Goal: Transaction & Acquisition: Book appointment/travel/reservation

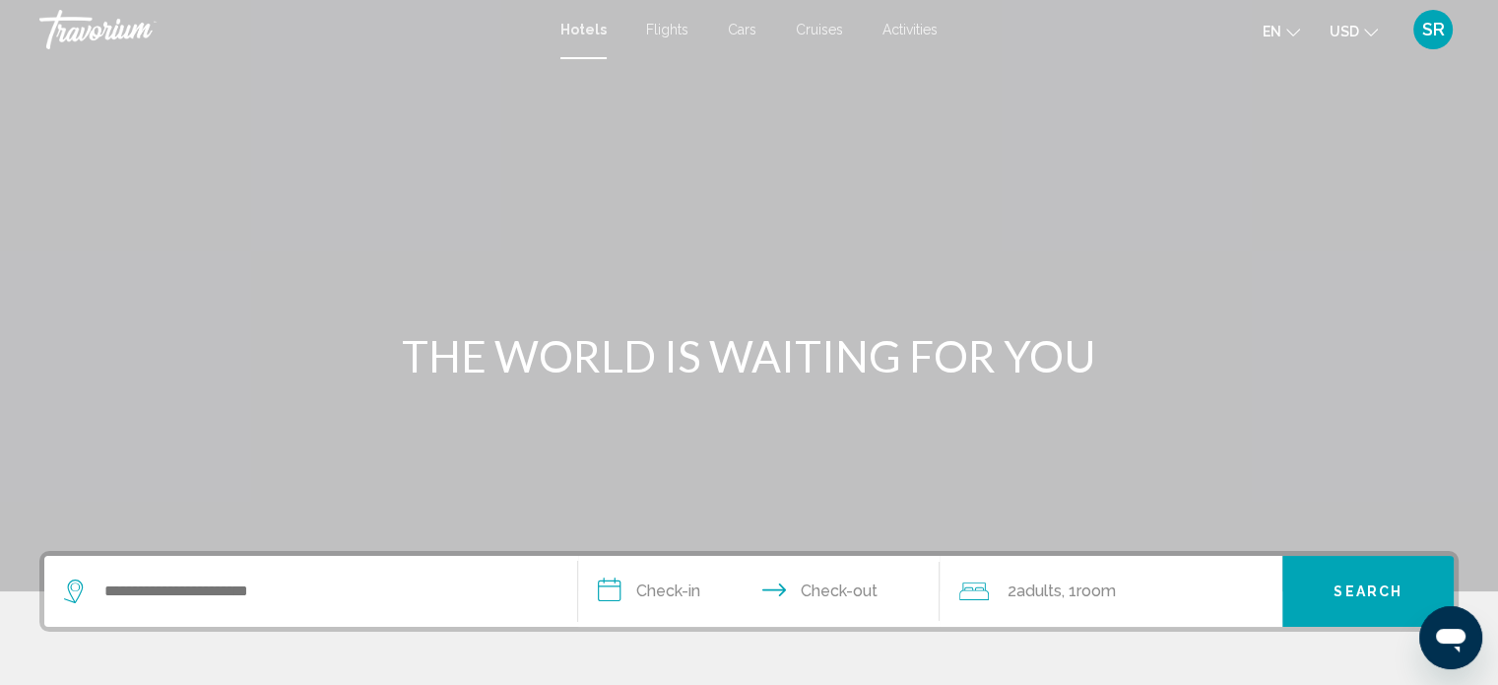
click at [913, 34] on span "Activities" at bounding box center [910, 30] width 55 height 16
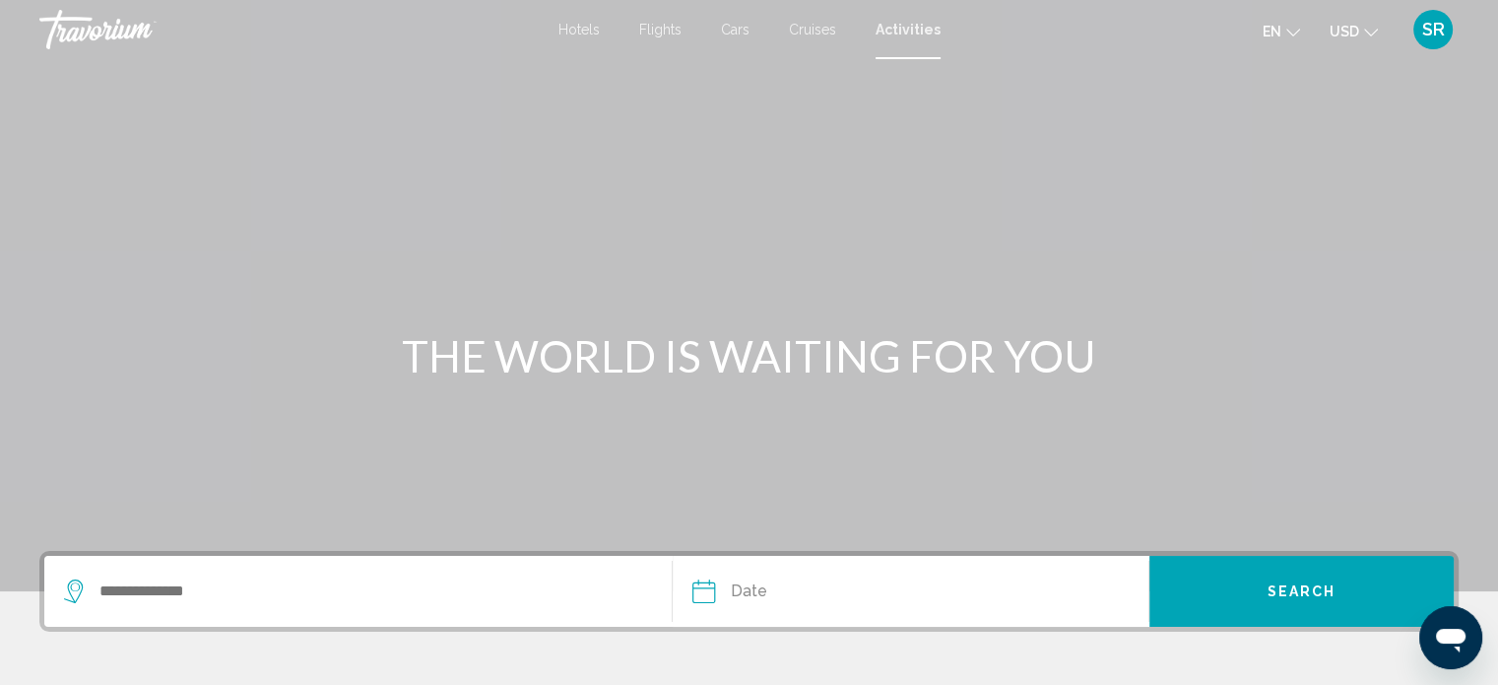
click at [590, 23] on span "Hotels" at bounding box center [579, 30] width 41 height 16
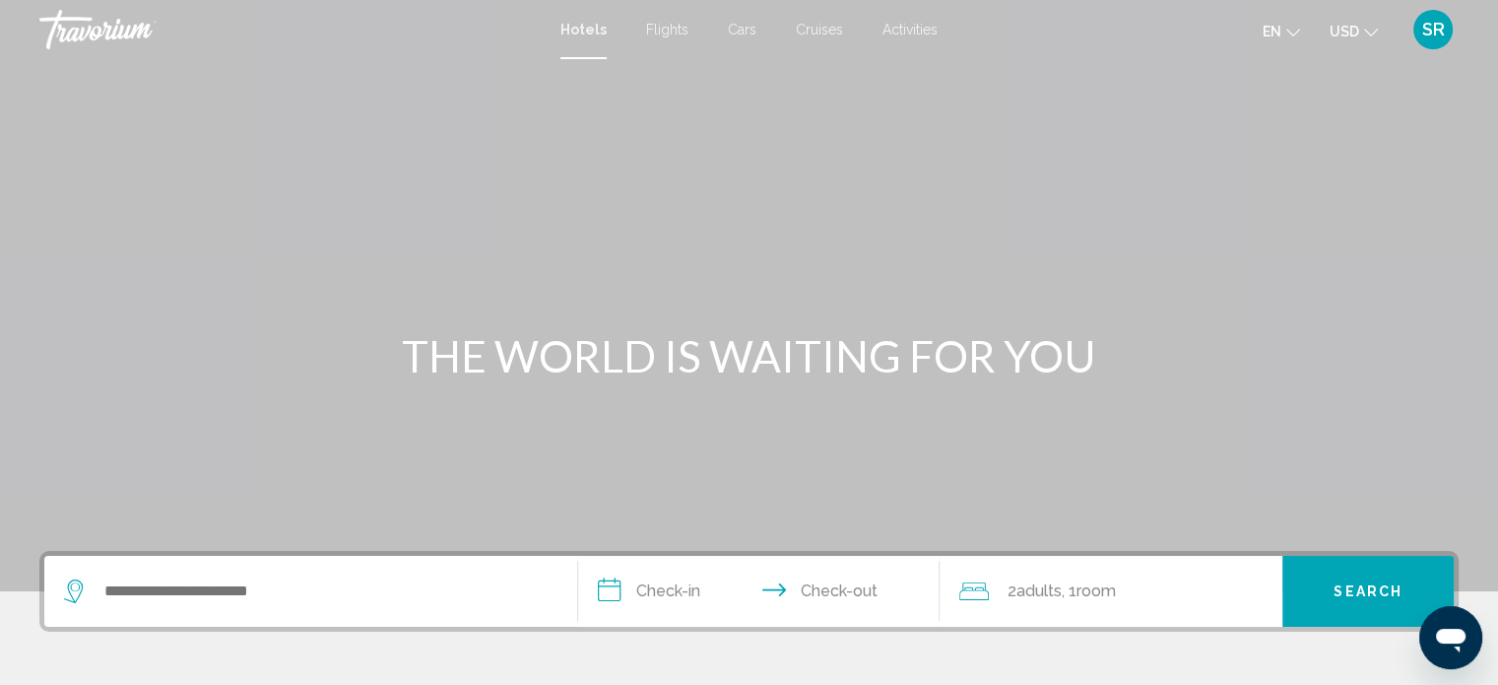
click at [829, 27] on span "Cruises" at bounding box center [819, 30] width 47 height 16
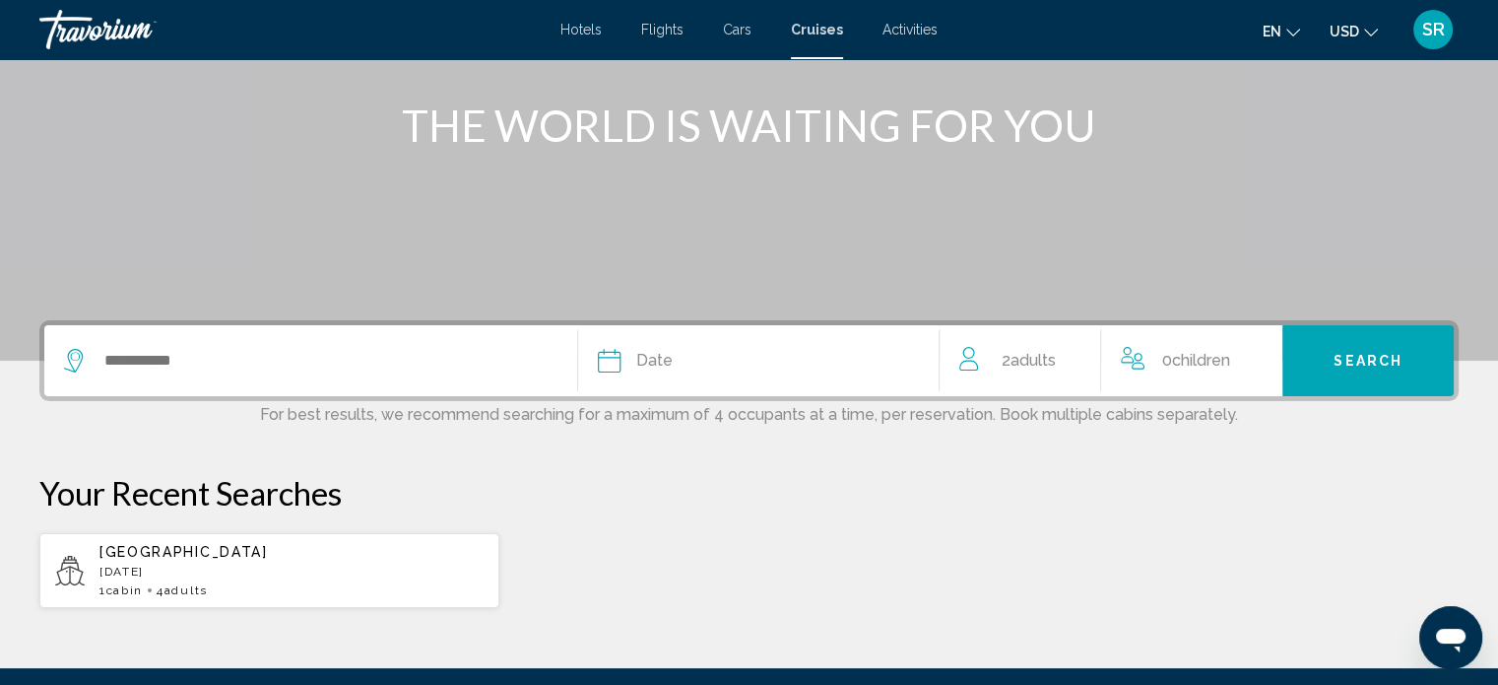
scroll to position [276, 0]
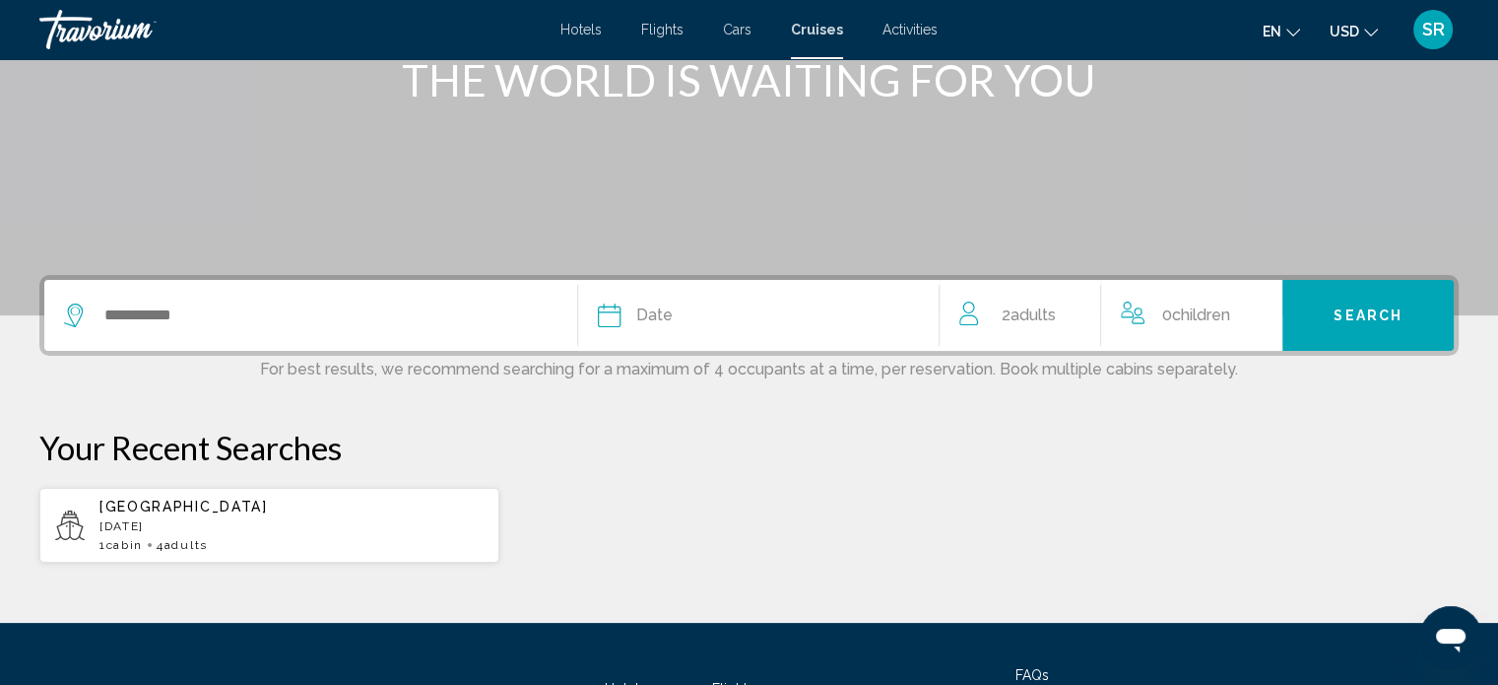
click at [595, 31] on span "Hotels" at bounding box center [580, 30] width 41 height 16
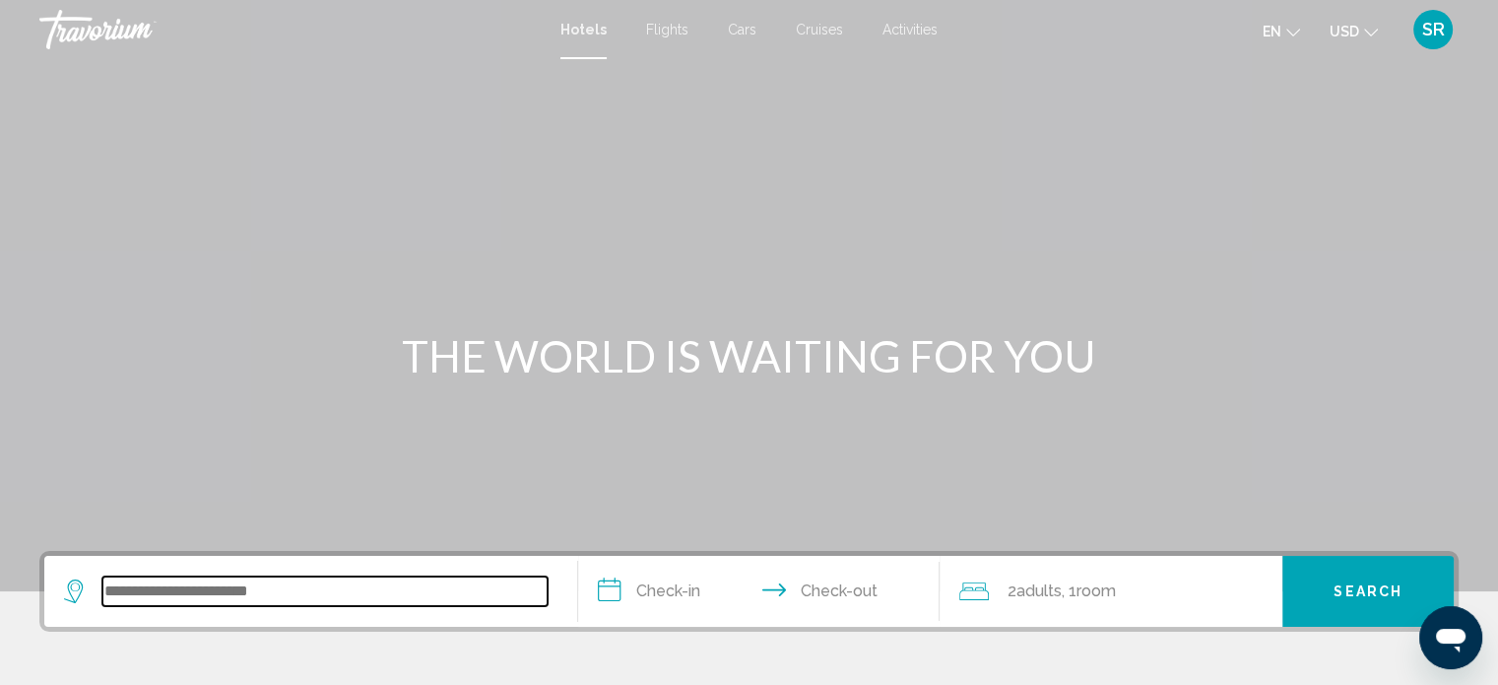
click at [314, 587] on input "Search widget" at bounding box center [324, 591] width 445 height 30
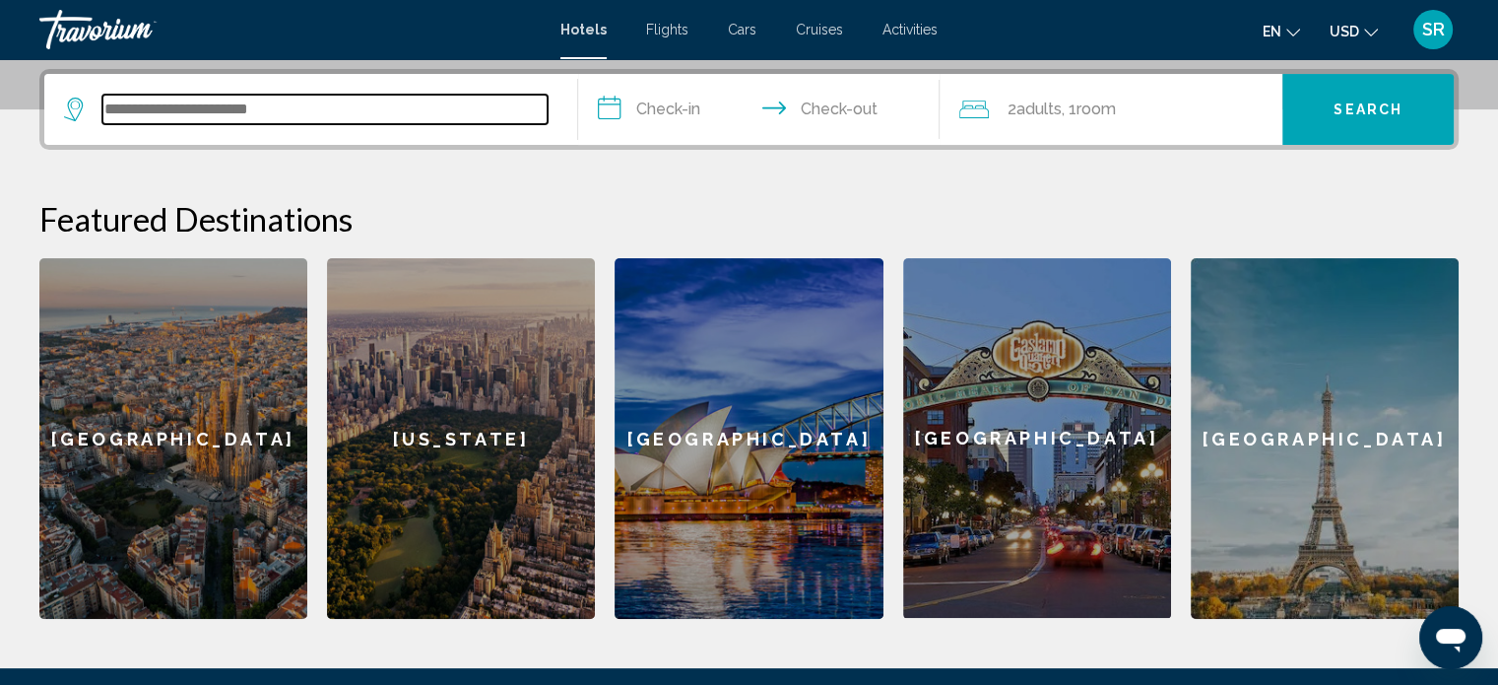
scroll to position [486, 0]
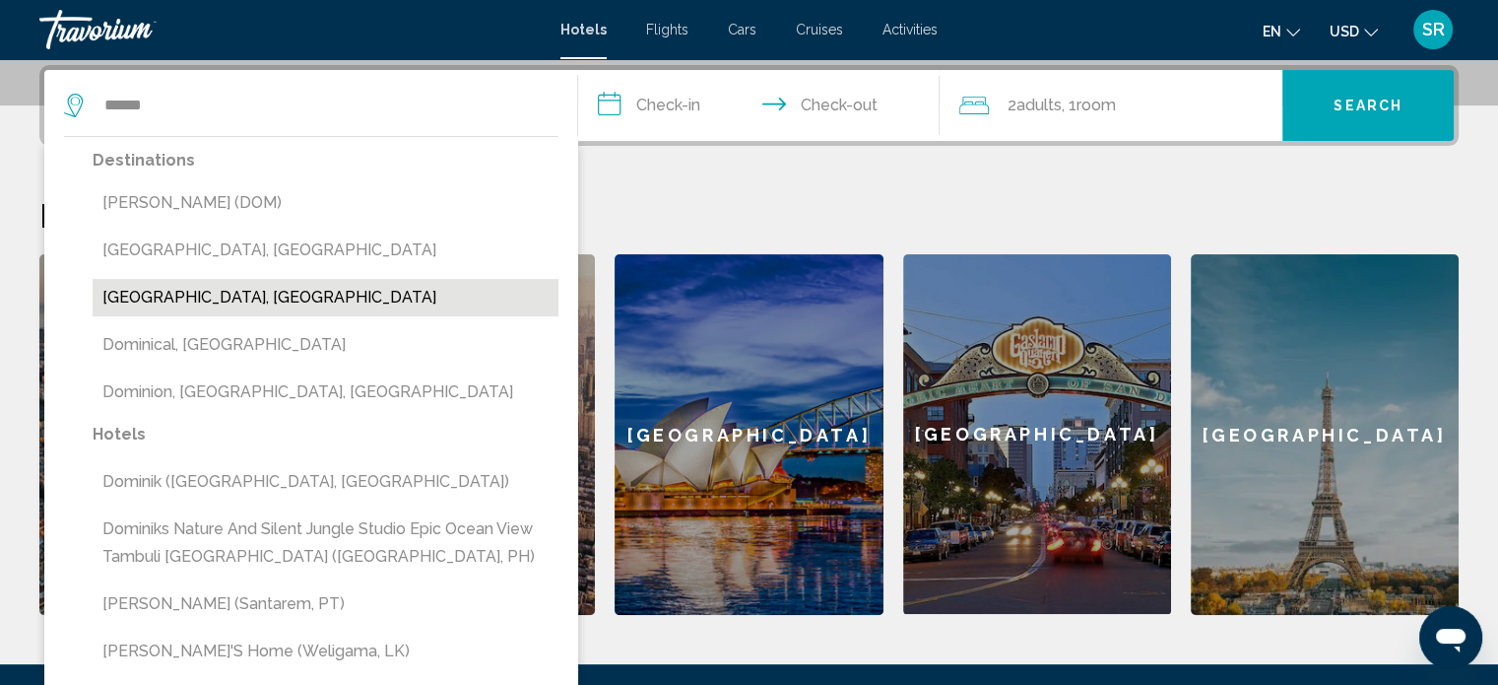
click at [357, 301] on button "[GEOGRAPHIC_DATA], [GEOGRAPHIC_DATA]" at bounding box center [326, 297] width 466 height 37
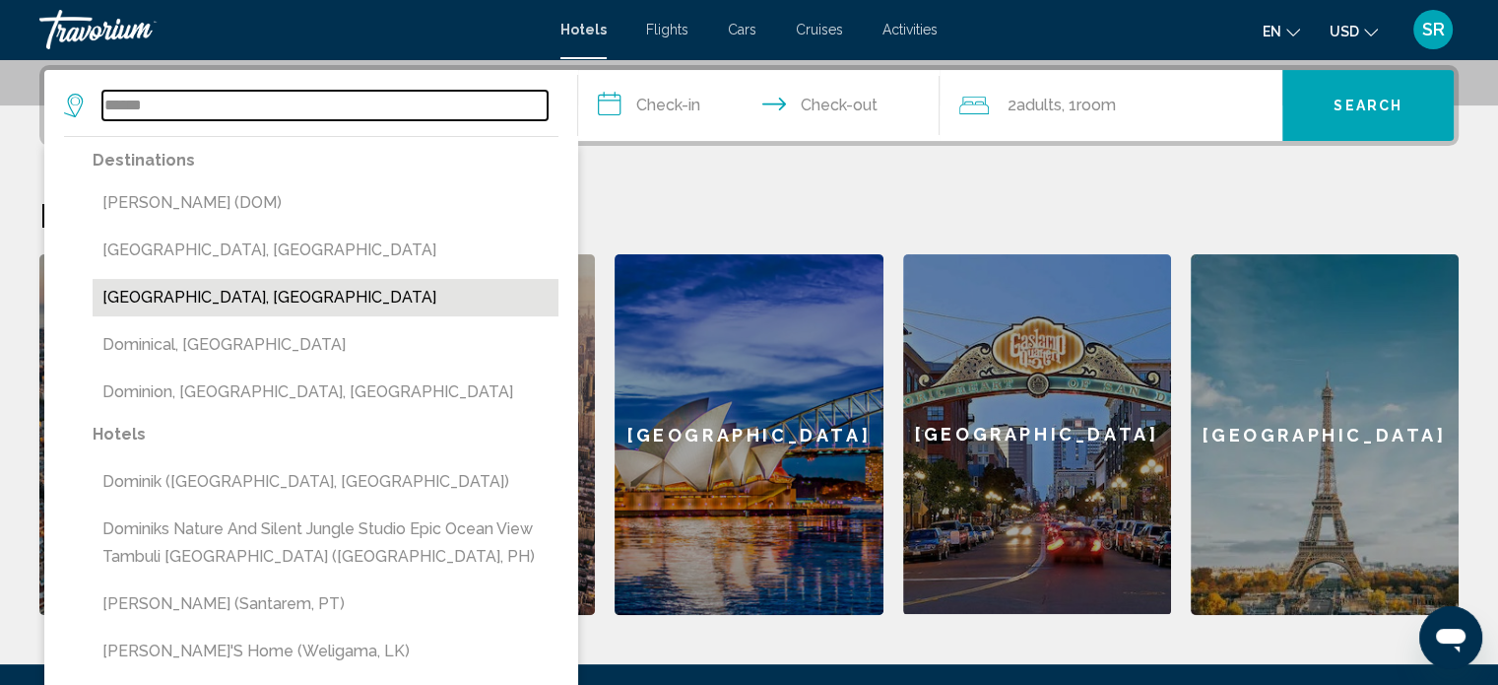
type input "**********"
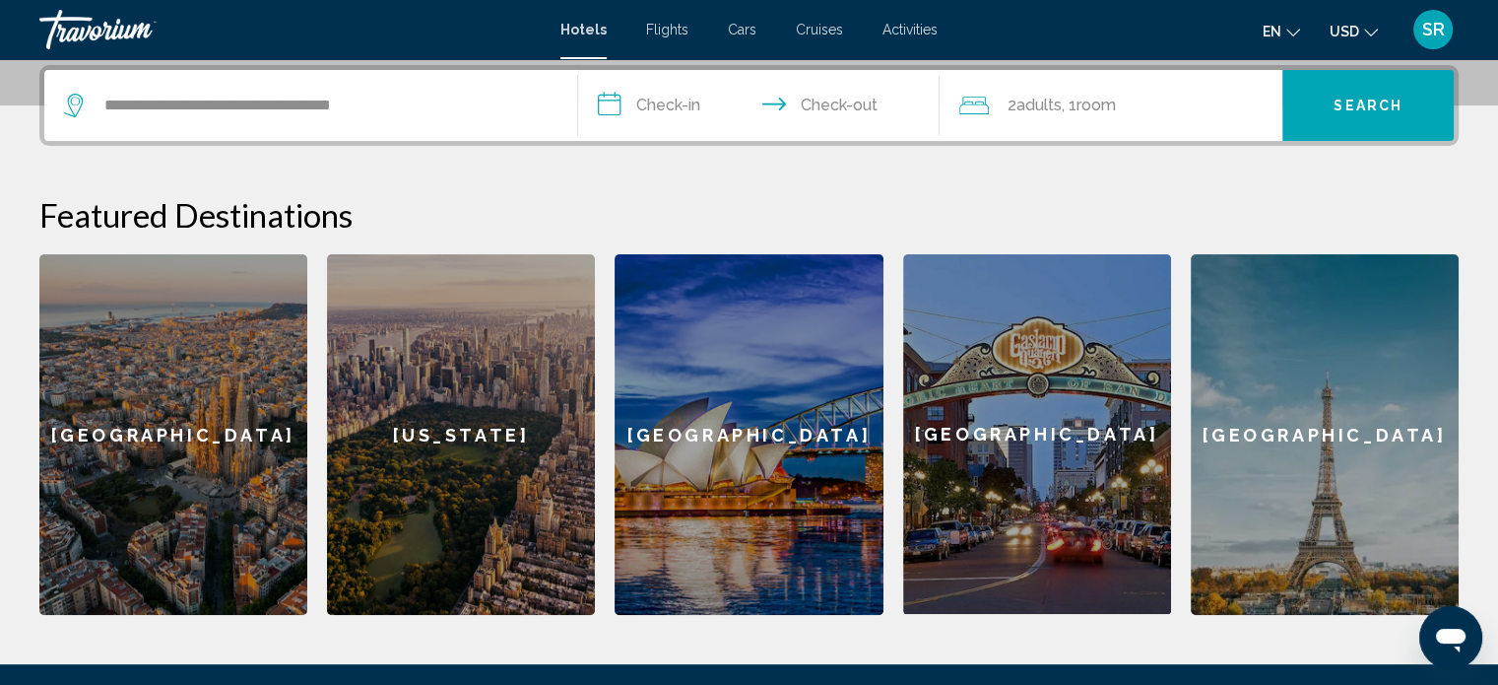
click at [697, 110] on input "**********" at bounding box center [763, 108] width 370 height 77
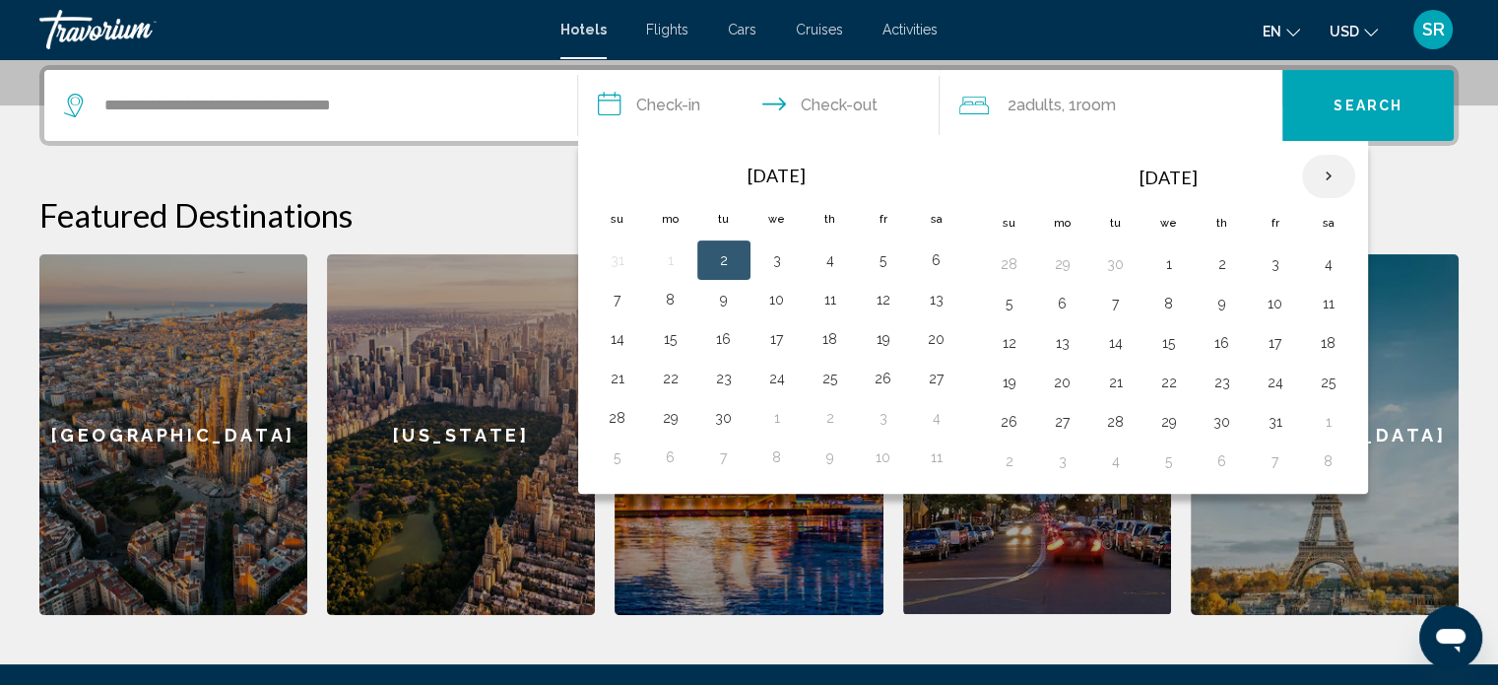
click at [1324, 175] on th "Next month" at bounding box center [1328, 176] width 53 height 43
click at [1068, 384] on button "22" at bounding box center [1063, 382] width 32 height 28
click at [1059, 377] on button "22" at bounding box center [1063, 382] width 32 height 28
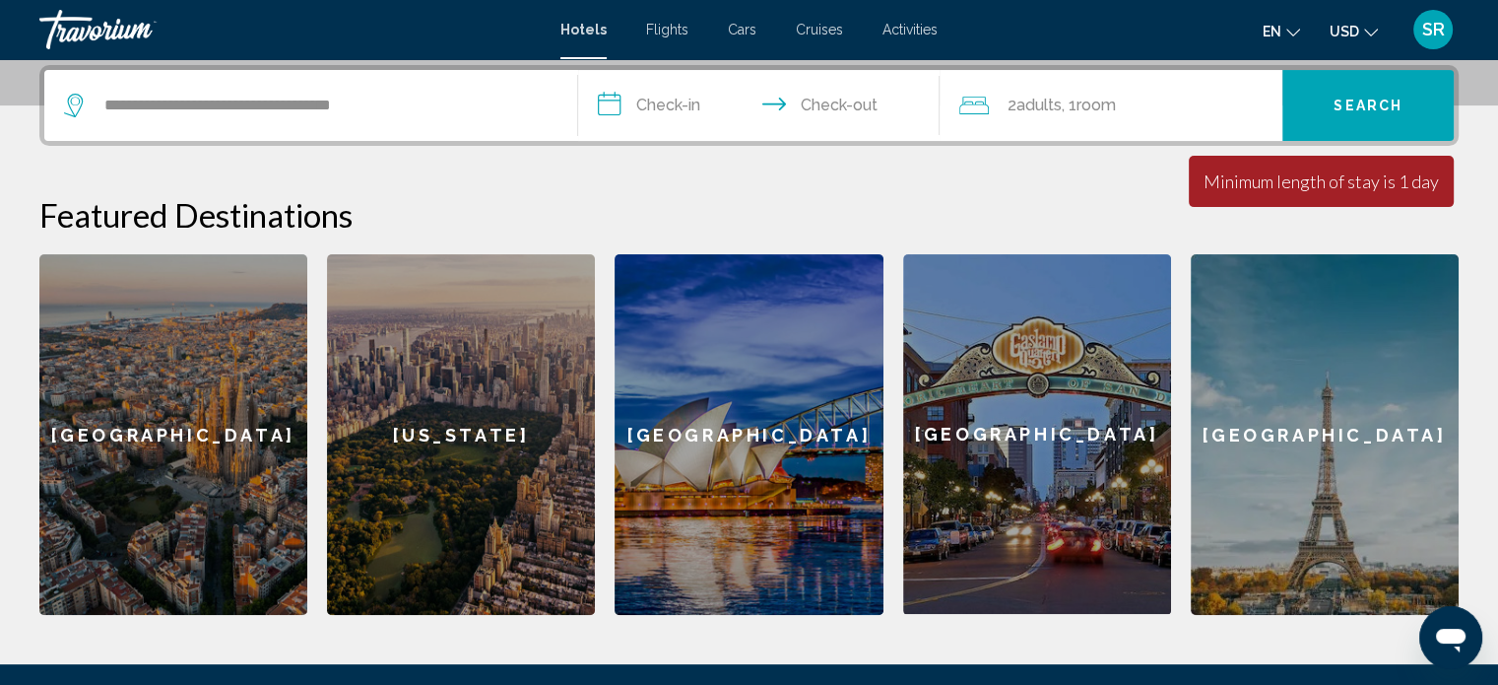
click at [671, 99] on input "**********" at bounding box center [763, 108] width 370 height 77
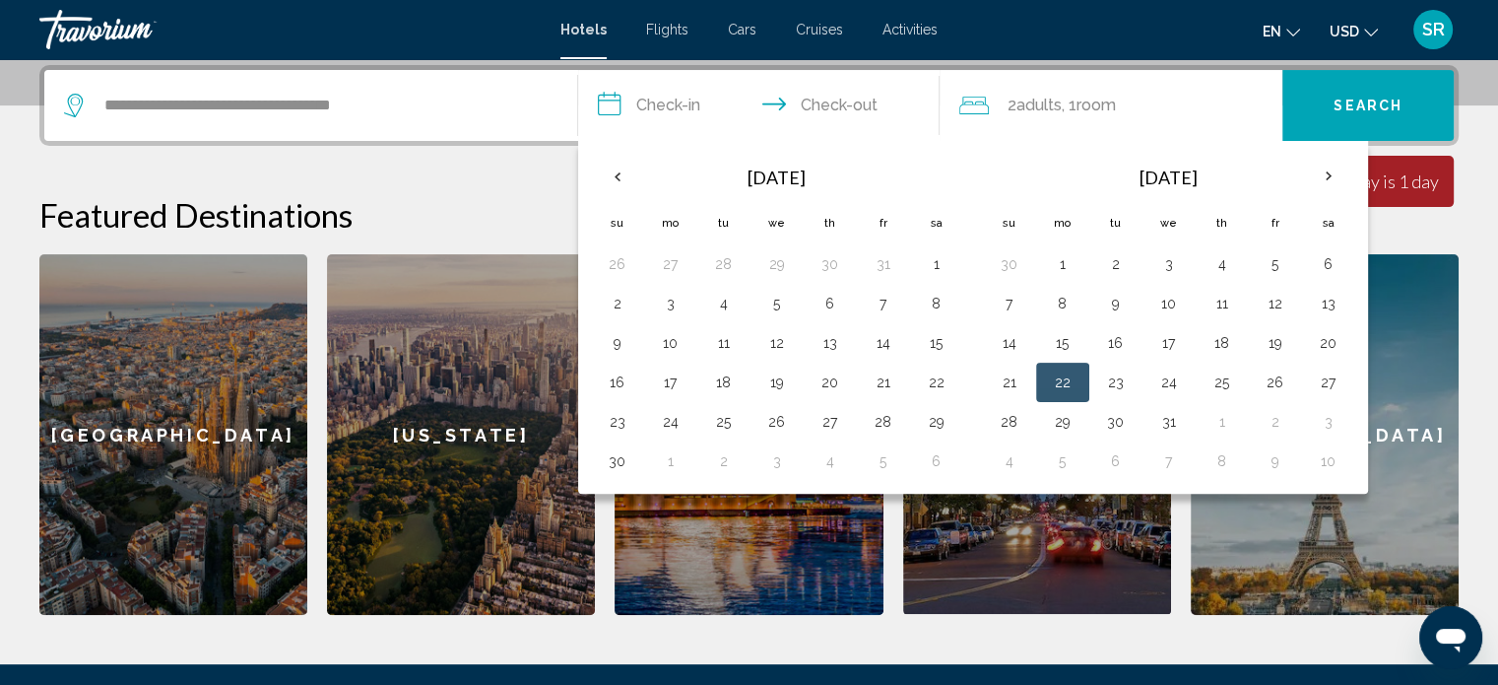
click at [1060, 368] on button "22" at bounding box center [1063, 382] width 32 height 28
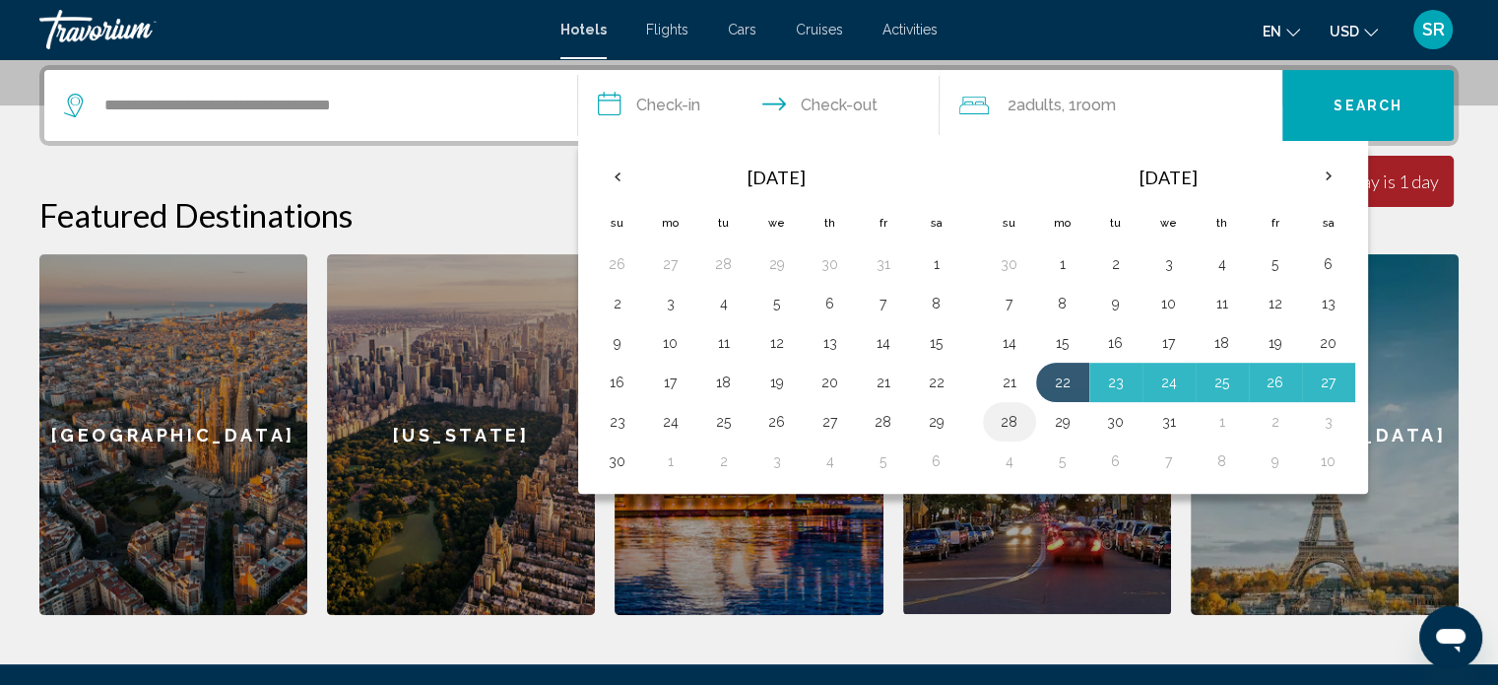
click at [1012, 421] on button "28" at bounding box center [1010, 422] width 32 height 28
type input "**********"
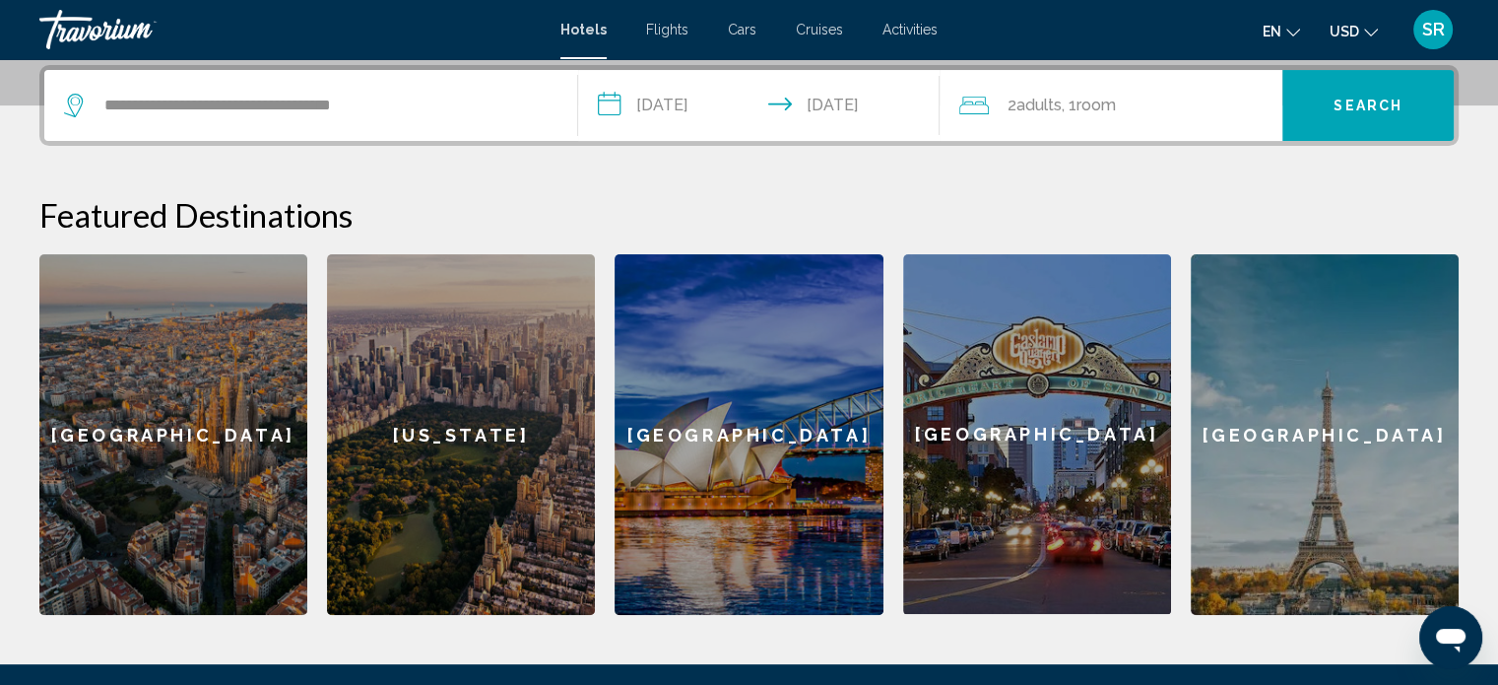
click at [1044, 111] on span "Adults" at bounding box center [1038, 105] width 45 height 19
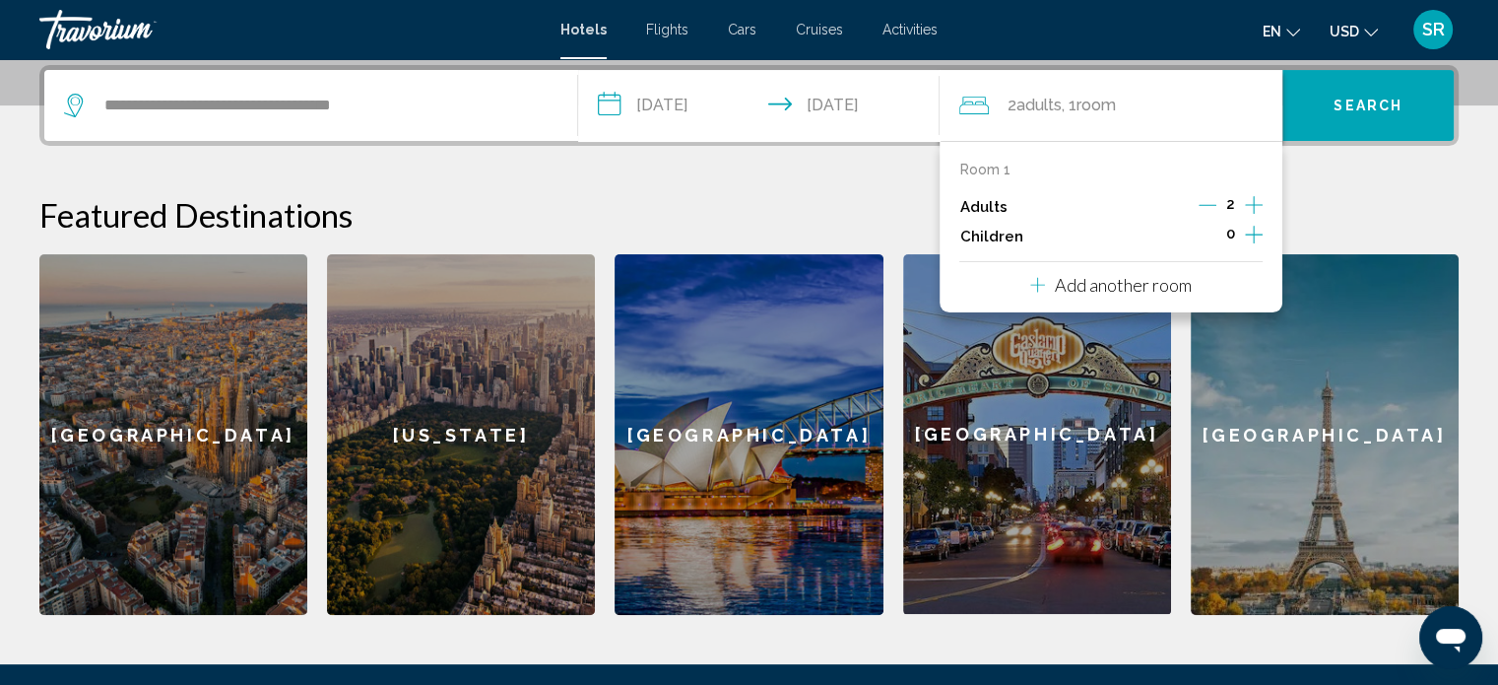
click at [1252, 205] on icon "Increment adults" at bounding box center [1254, 205] width 18 height 24
click at [1257, 234] on icon "Increment children" at bounding box center [1254, 235] width 18 height 24
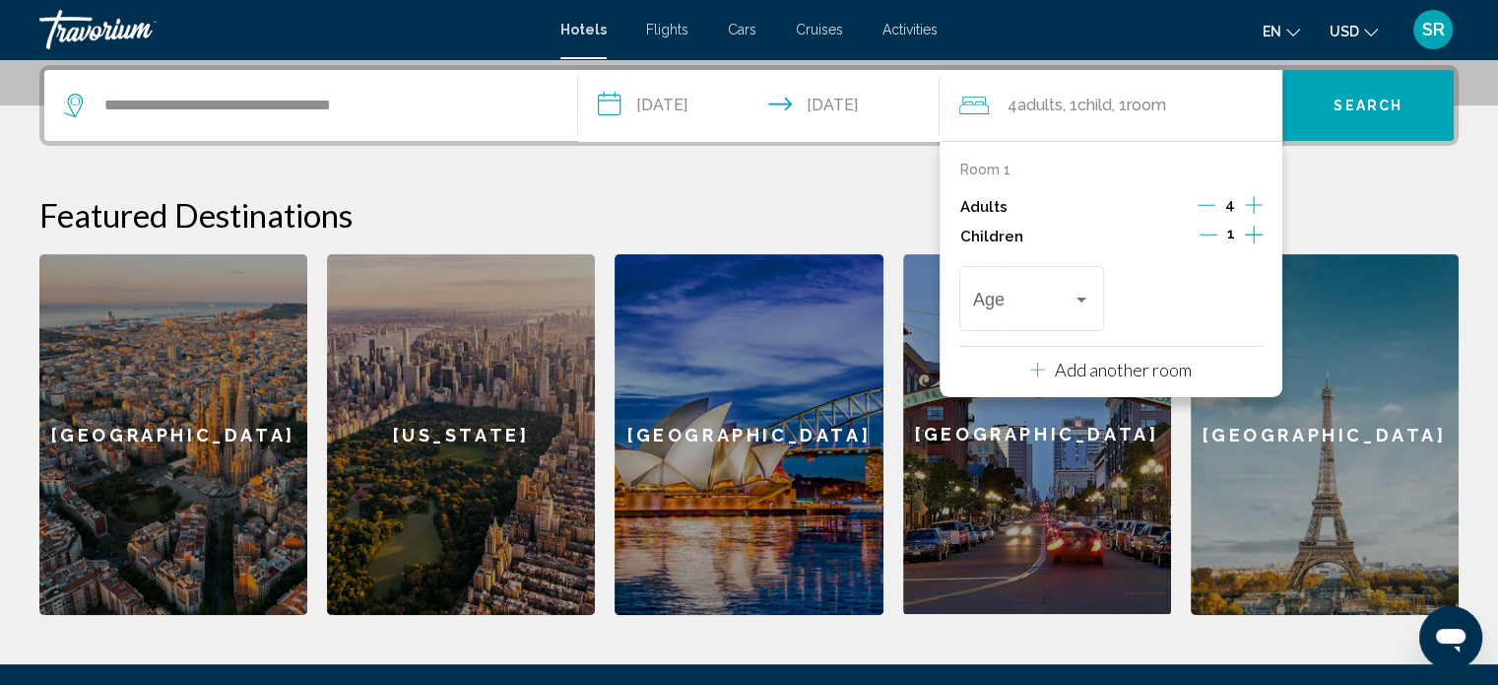
click at [1257, 234] on icon "Increment children" at bounding box center [1254, 235] width 18 height 24
click at [1083, 306] on div "Travelers: 4 adults, 2 children" at bounding box center [1031, 304] width 117 height 20
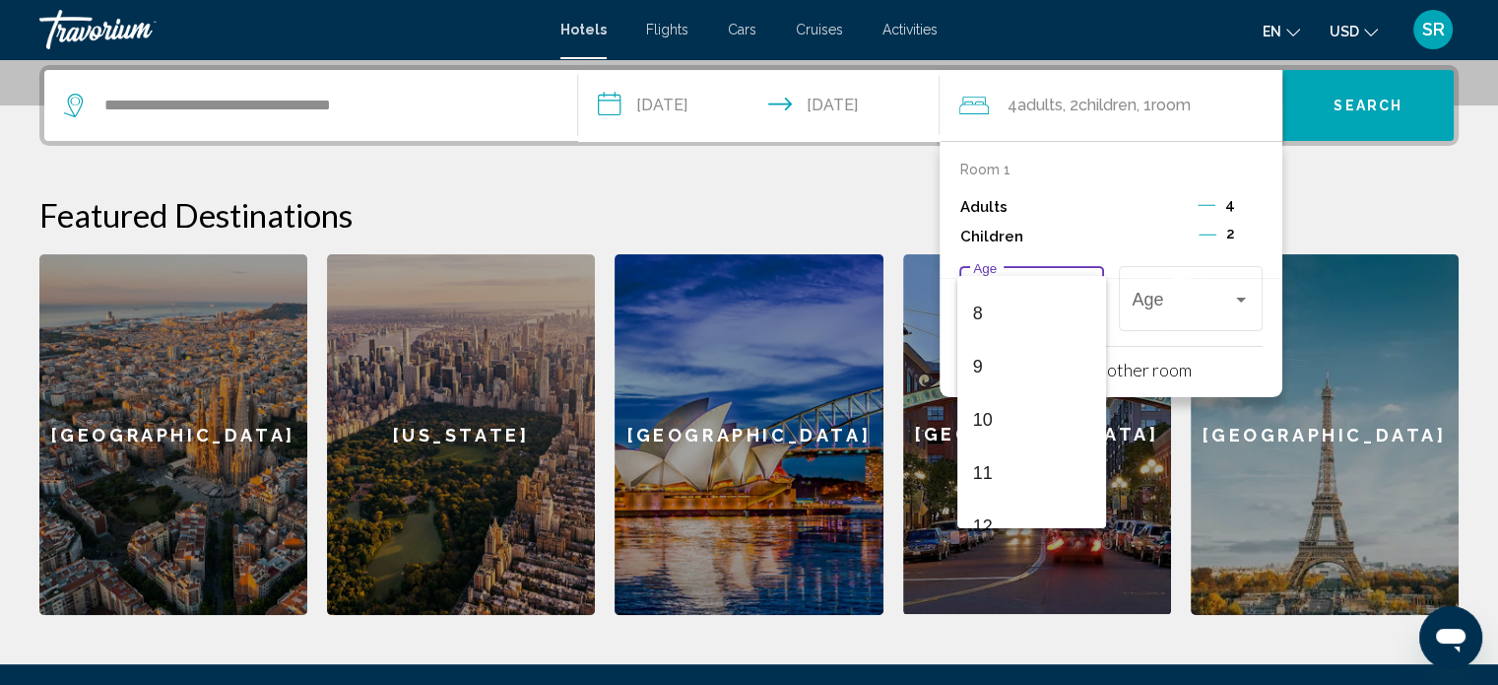
scroll to position [441, 0]
click at [1054, 335] on span "9" at bounding box center [1031, 339] width 117 height 53
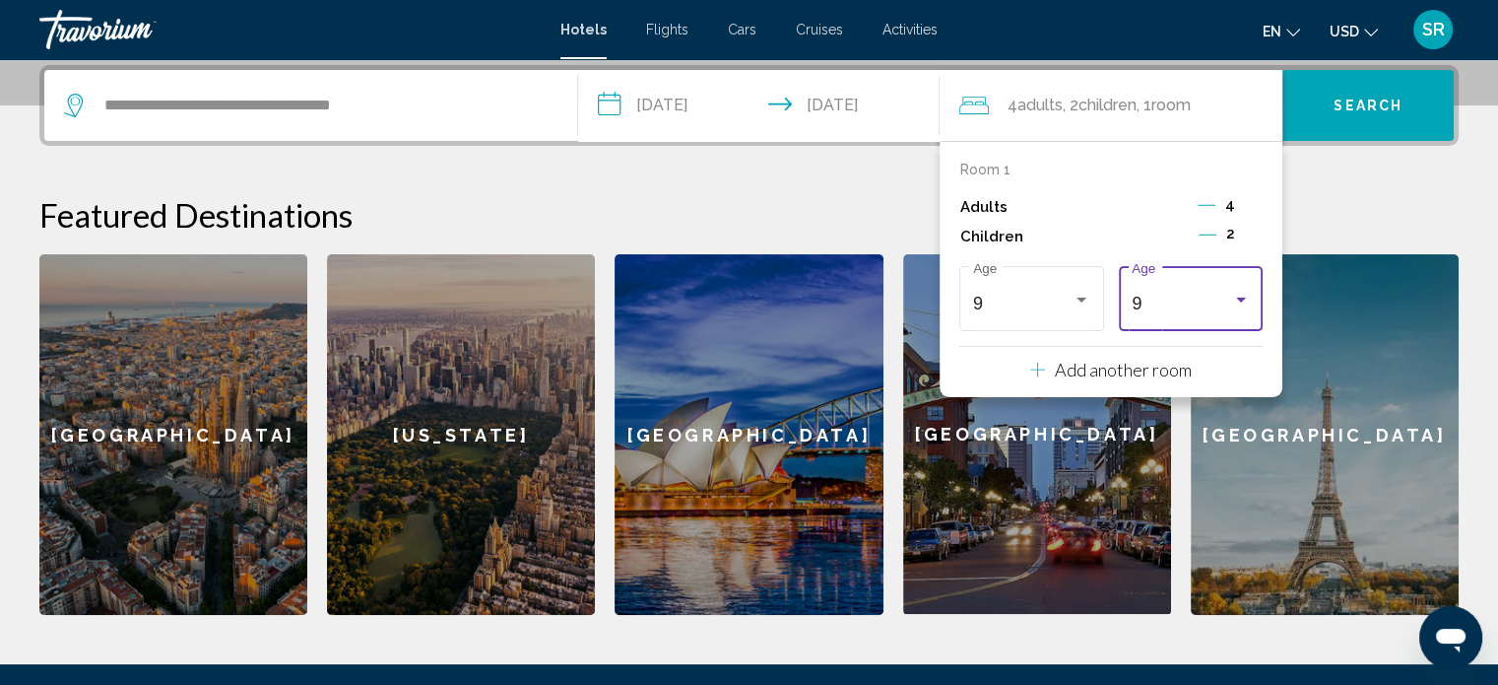
click at [1243, 300] on div "Travelers: 4 adults, 2 children" at bounding box center [1241, 299] width 10 height 5
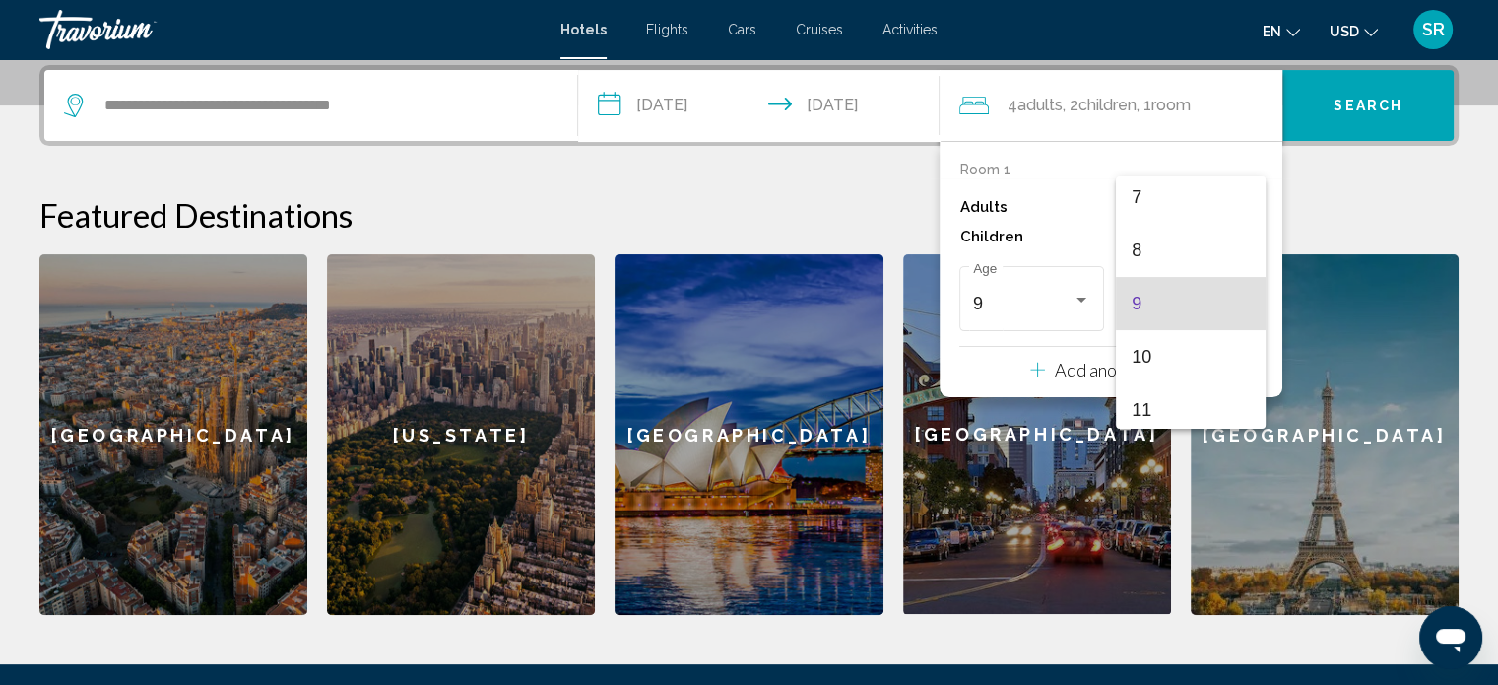
scroll to position [599, 0]
click at [1218, 401] on span "15" at bounding box center [1190, 401] width 117 height 53
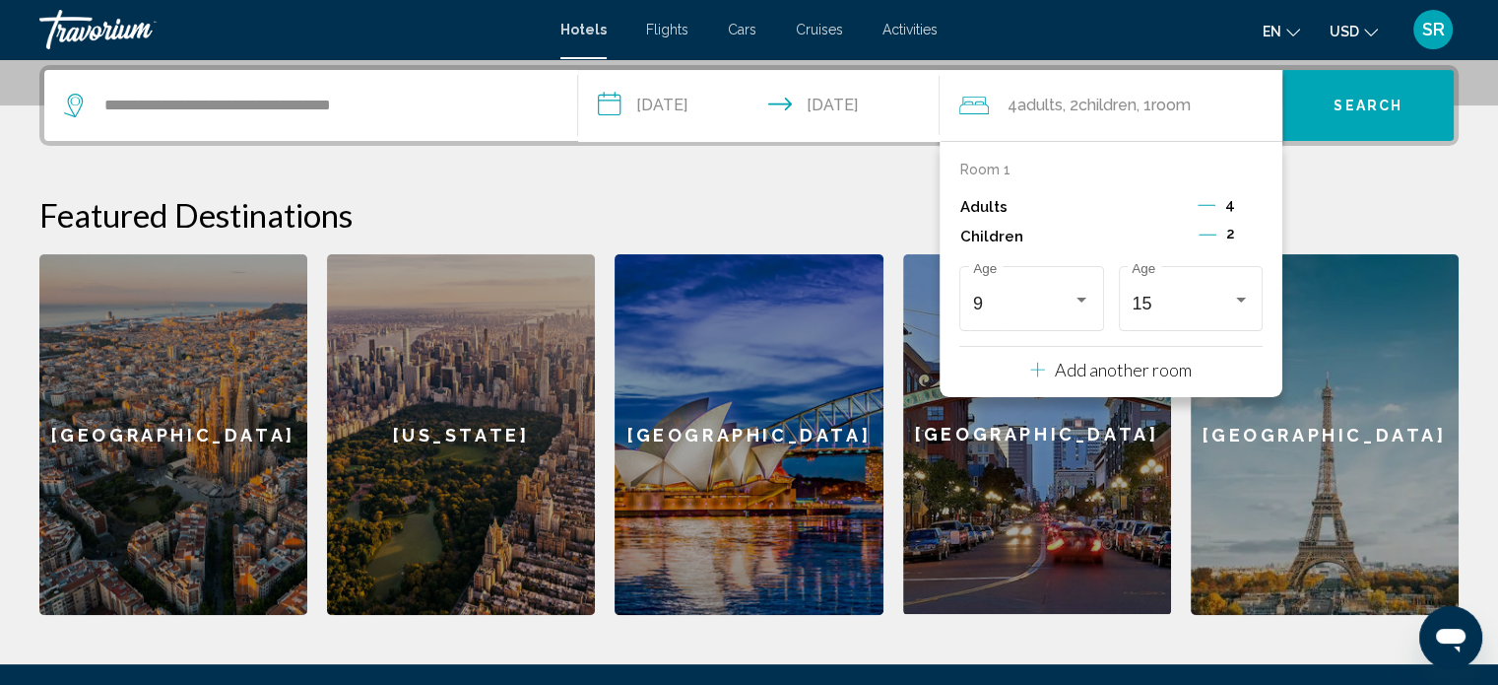
click at [1126, 365] on p "Add another room" at bounding box center [1123, 370] width 137 height 22
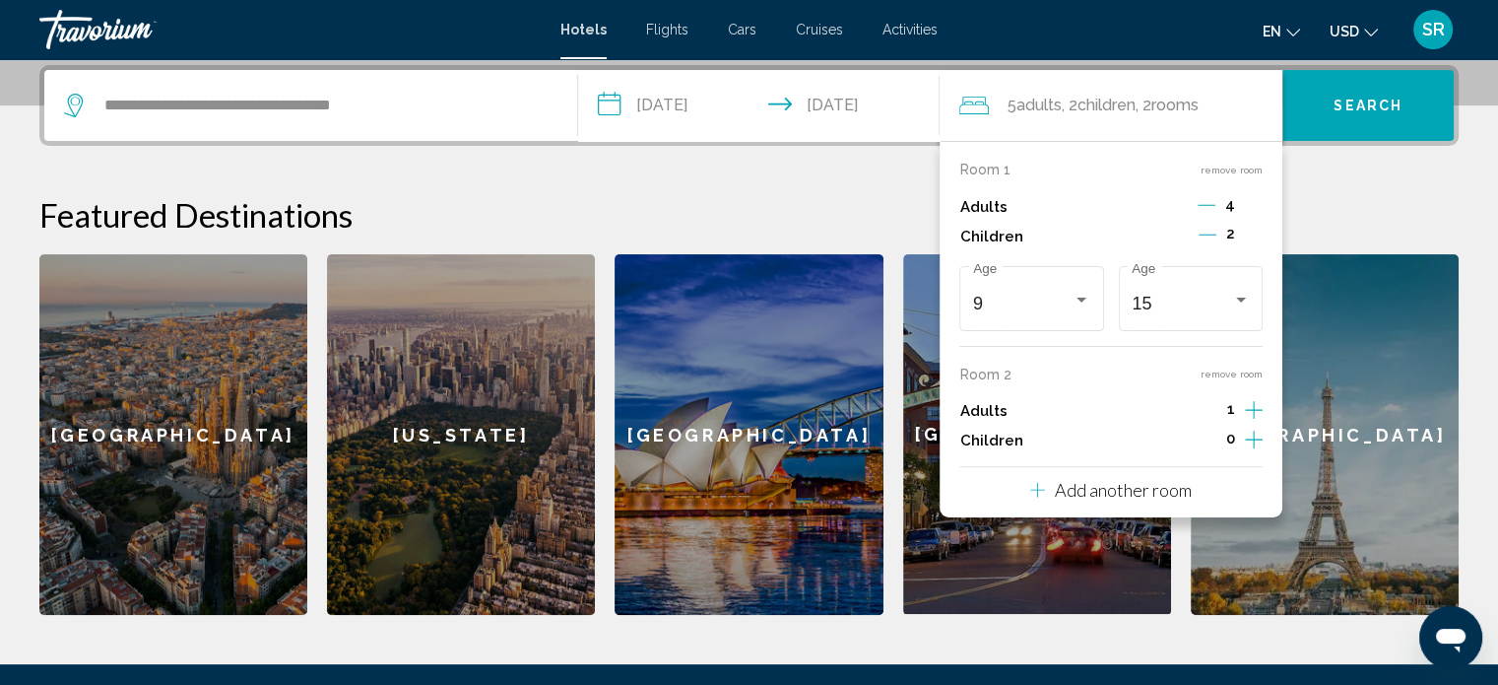
click at [1209, 200] on icon "Decrement adults" at bounding box center [1207, 205] width 18 height 18
click at [1209, 200] on icon "Decrement adults" at bounding box center [1209, 205] width 18 height 18
click at [1255, 404] on icon "Increment adults" at bounding box center [1254, 410] width 18 height 24
click at [1362, 117] on button "Search" at bounding box center [1368, 105] width 171 height 71
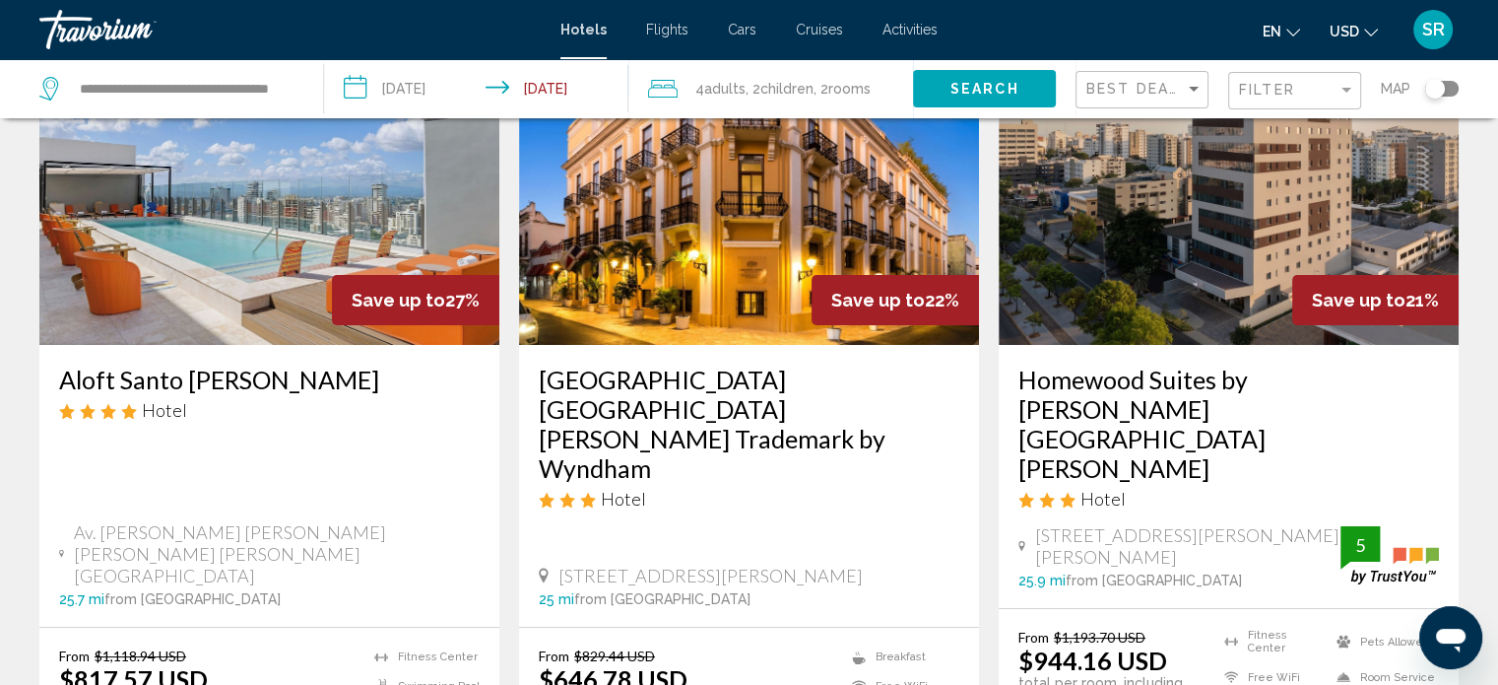
scroll to position [197, 0]
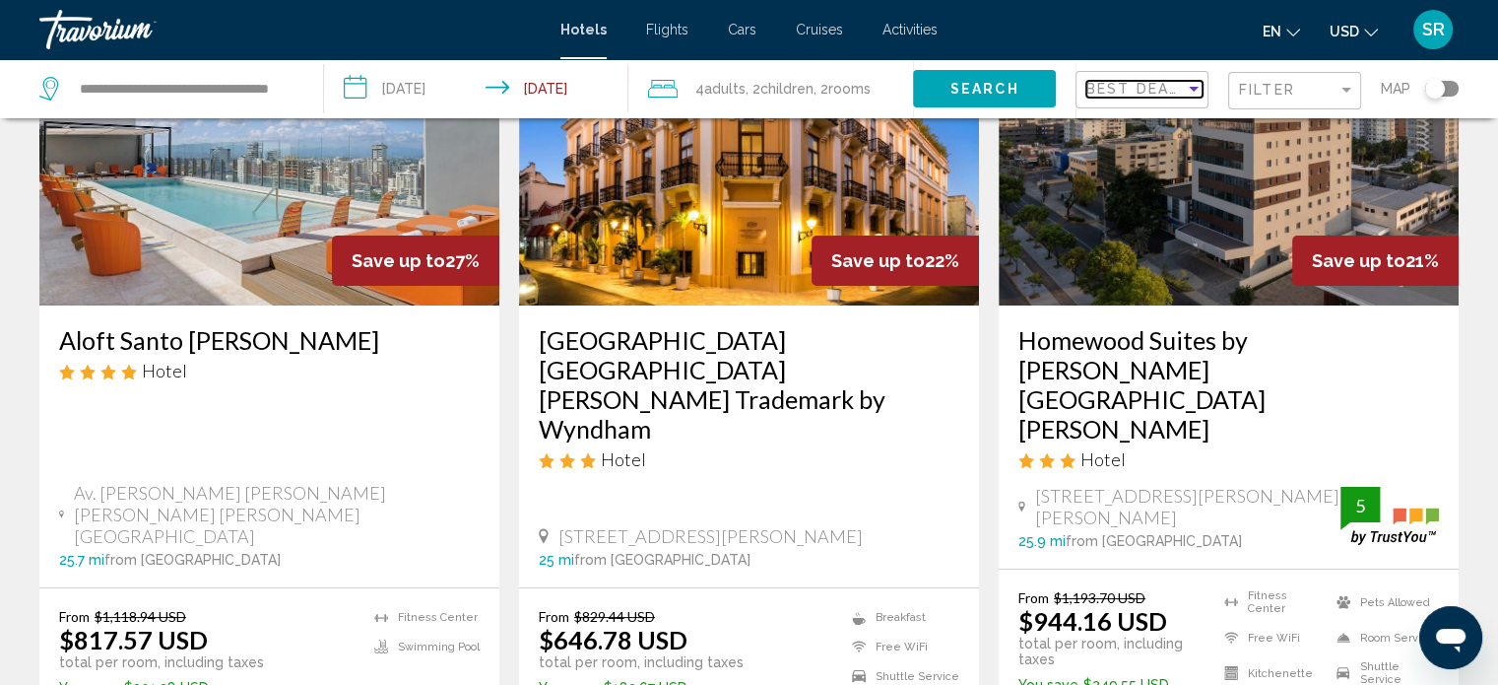
click at [1198, 91] on div "Sort by" at bounding box center [1194, 89] width 18 height 16
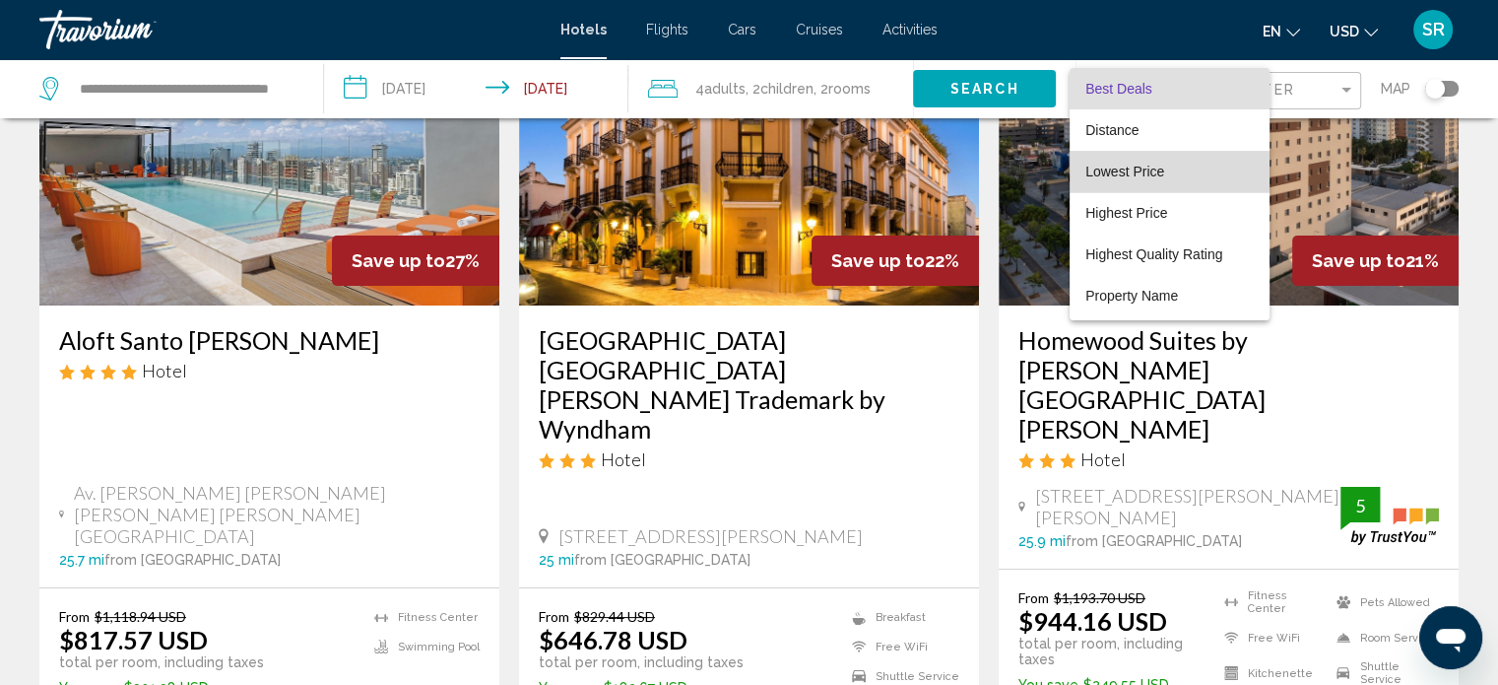
click at [1154, 167] on span "Lowest Price" at bounding box center [1125, 172] width 79 height 16
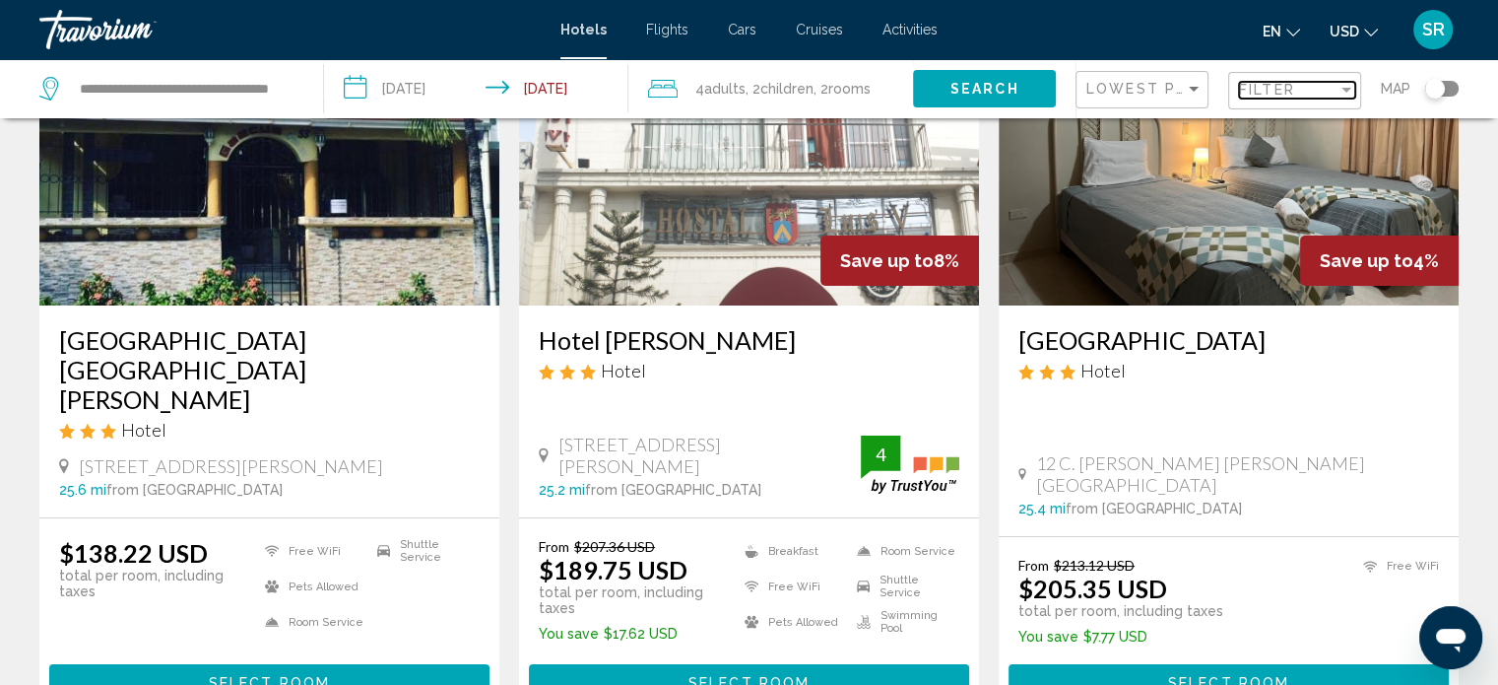
click at [1332, 89] on div "Filter" at bounding box center [1288, 90] width 99 height 16
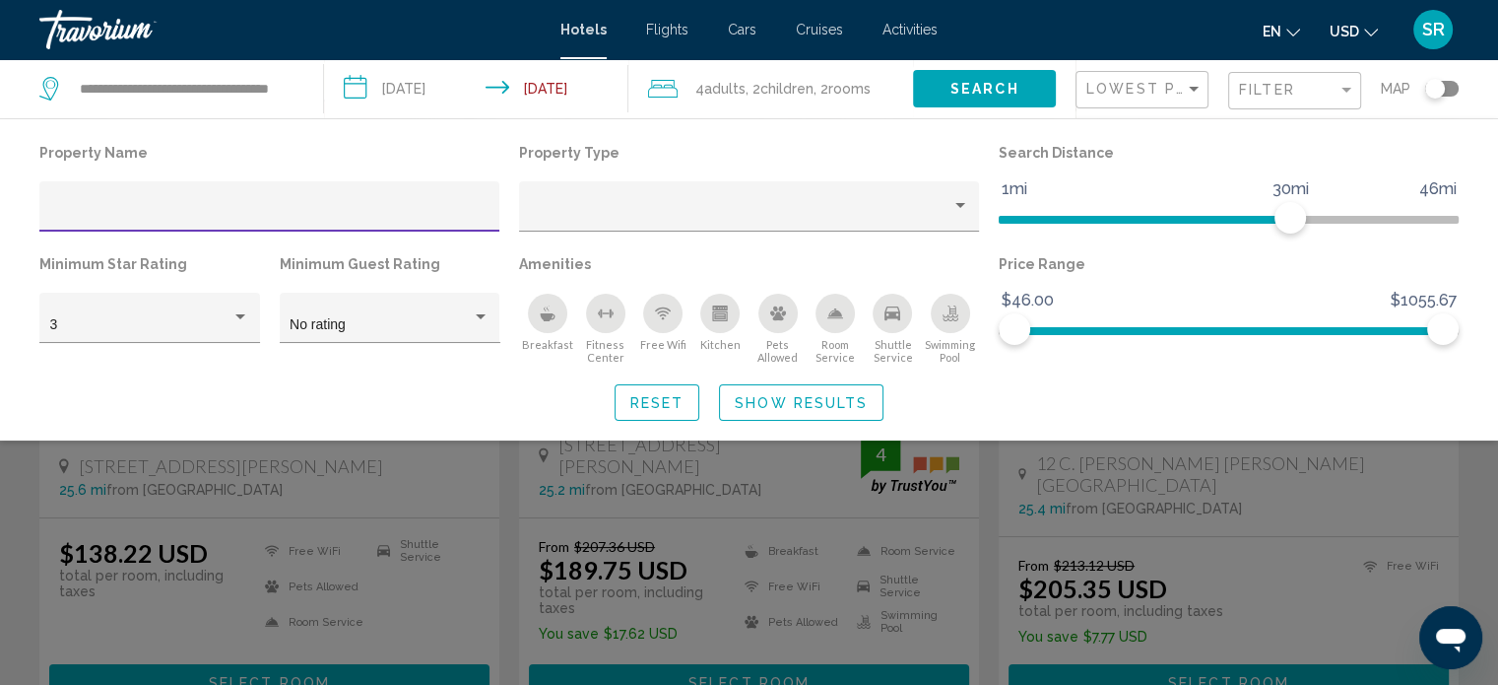
click at [955, 326] on div "Swimming Pool" at bounding box center [950, 313] width 39 height 39
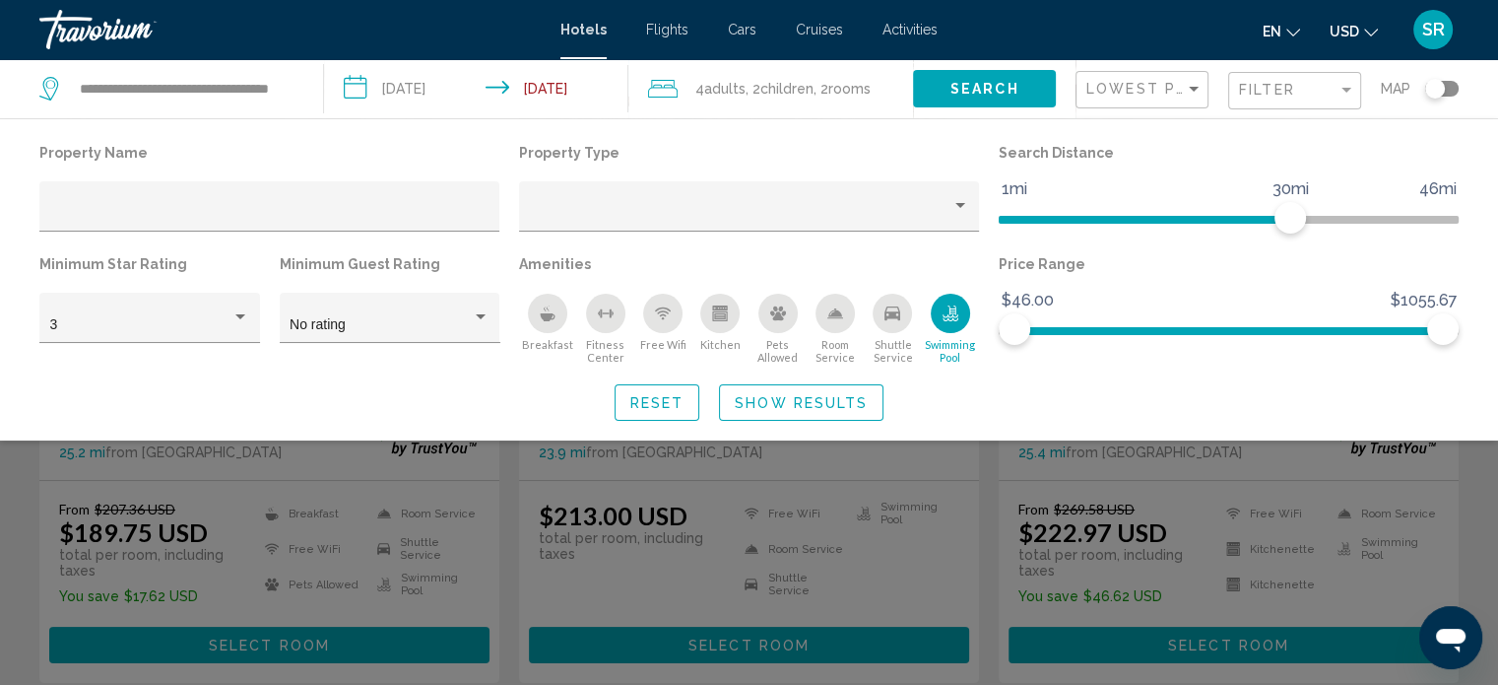
click at [835, 322] on div "Room Service" at bounding box center [835, 313] width 39 height 39
click at [726, 321] on div "Kitchen" at bounding box center [719, 313] width 39 height 39
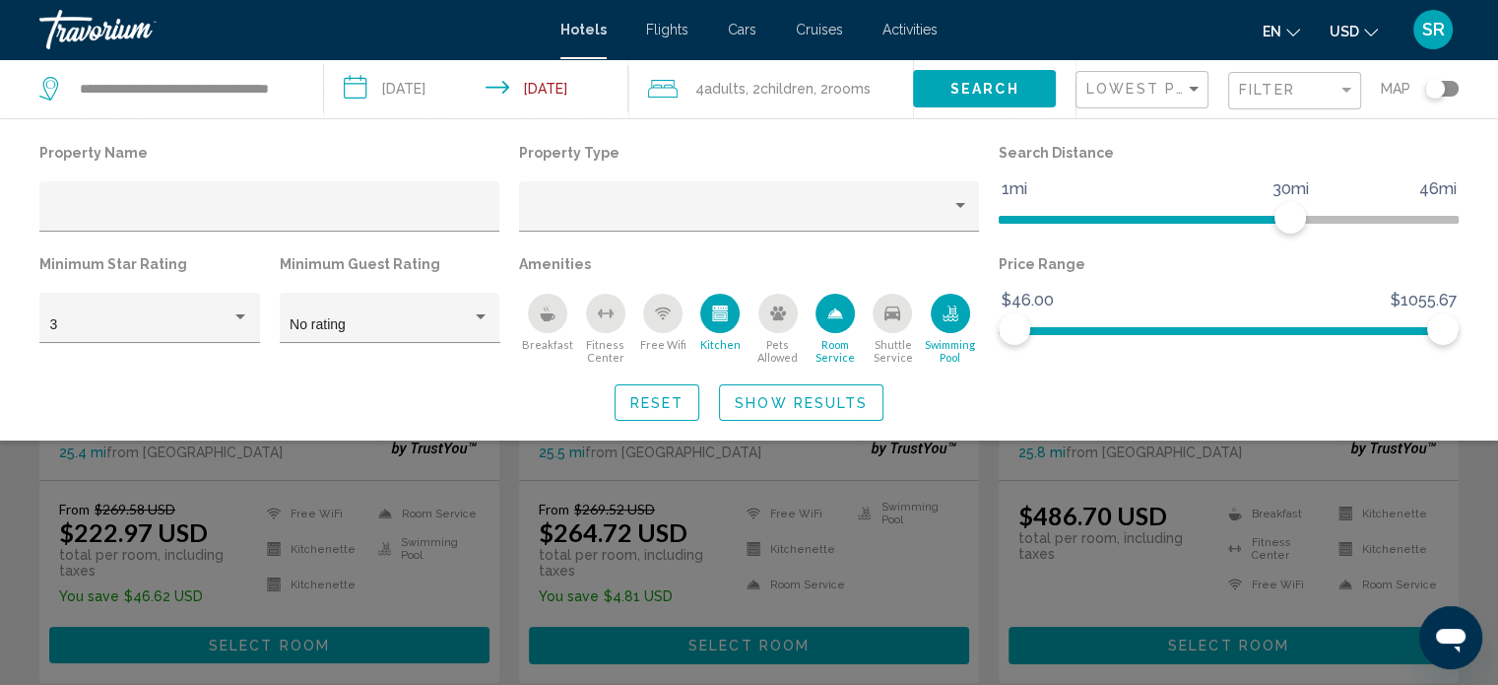
click at [671, 322] on div "Free Wifi" at bounding box center [662, 313] width 39 height 39
click at [536, 326] on div "Breakfast" at bounding box center [547, 313] width 39 height 39
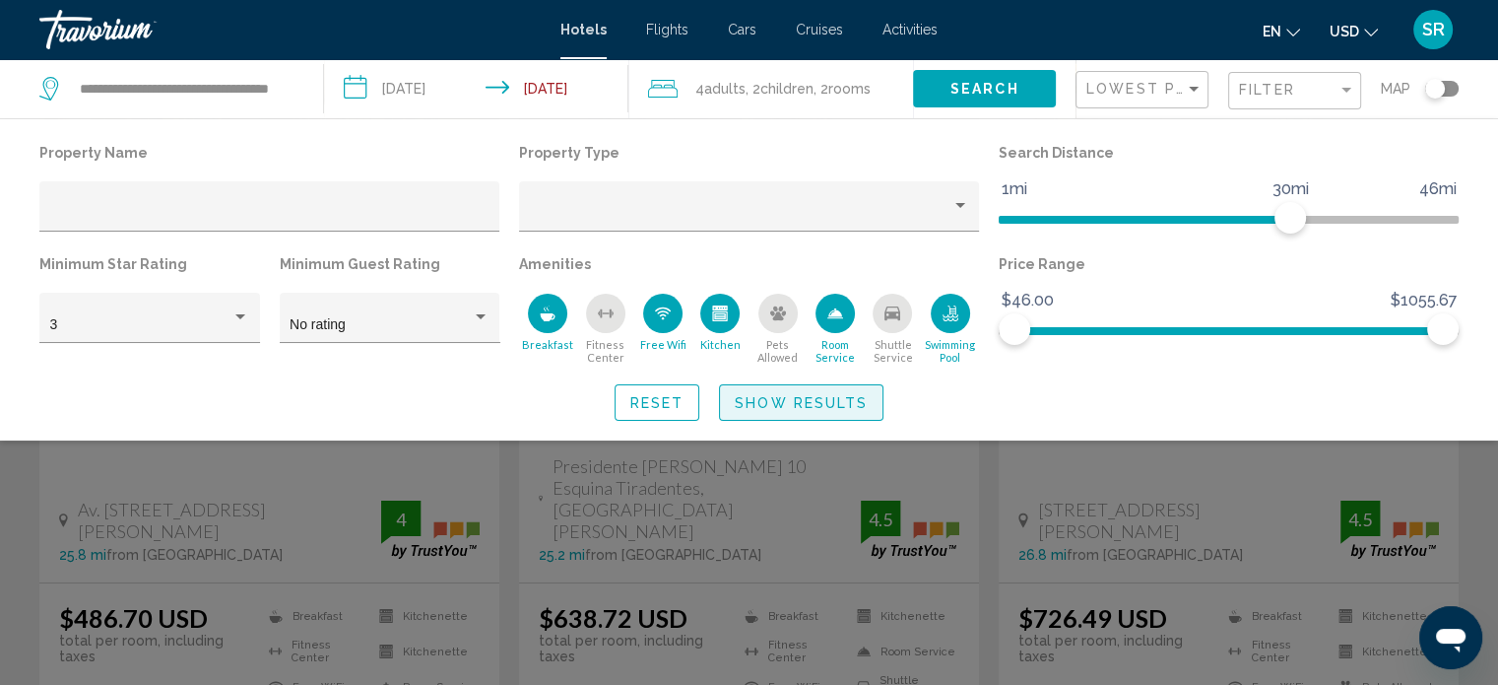
click at [788, 401] on span "Show Results" at bounding box center [801, 403] width 133 height 16
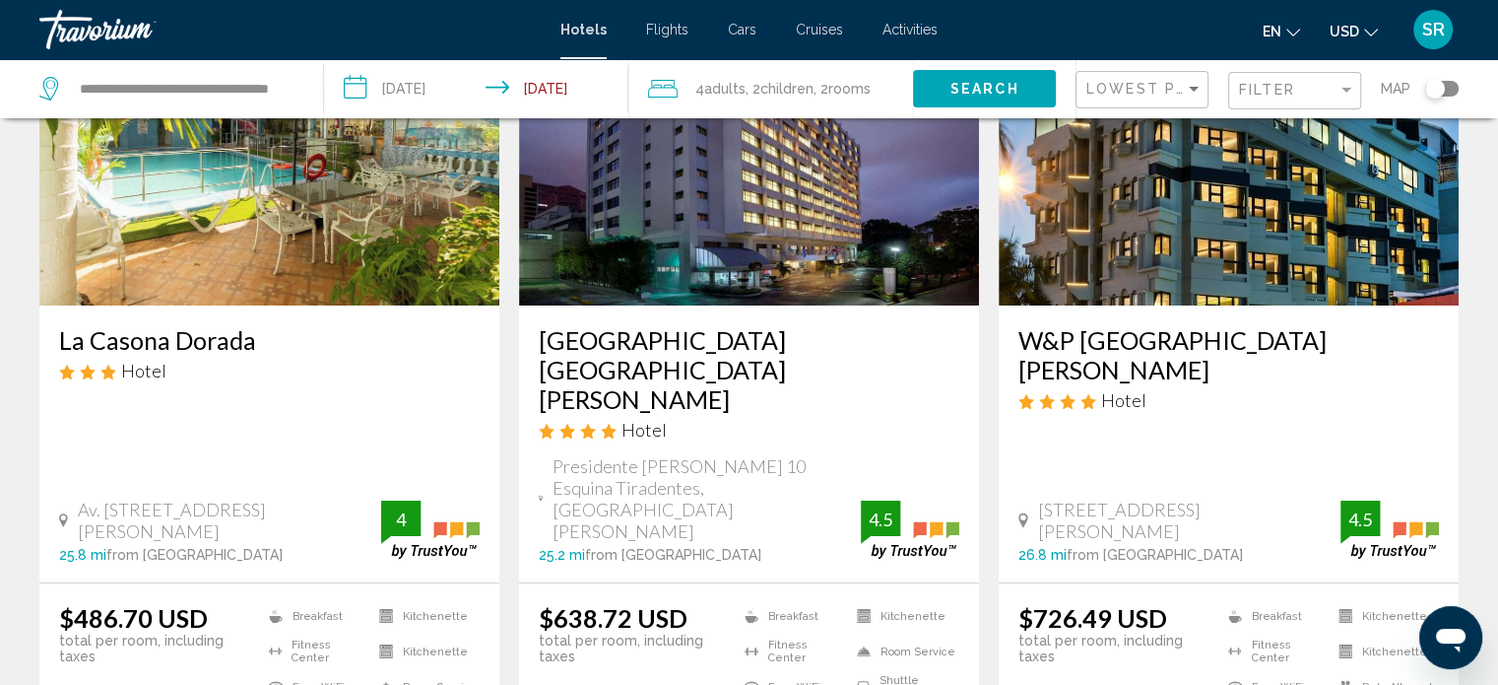
click at [1452, 93] on div "Toggle map" at bounding box center [1441, 89] width 33 height 16
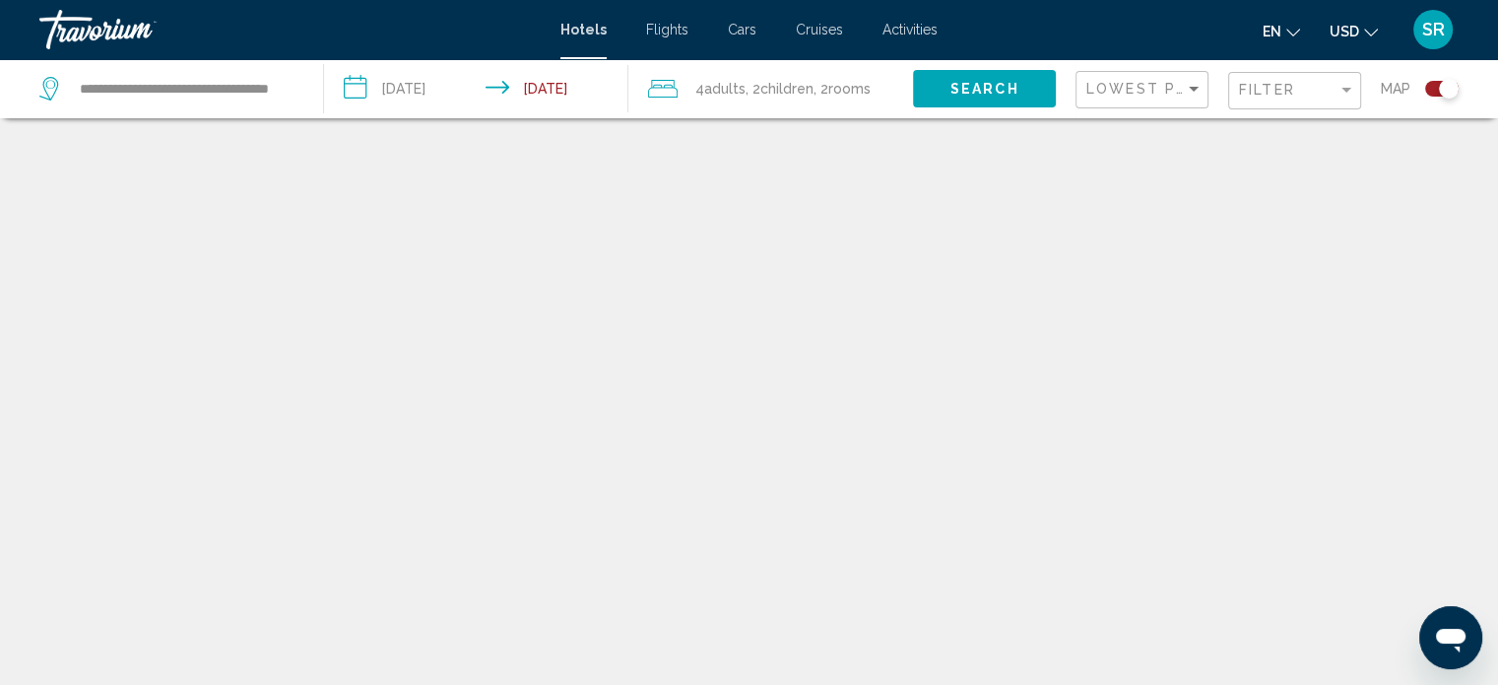
scroll to position [118, 0]
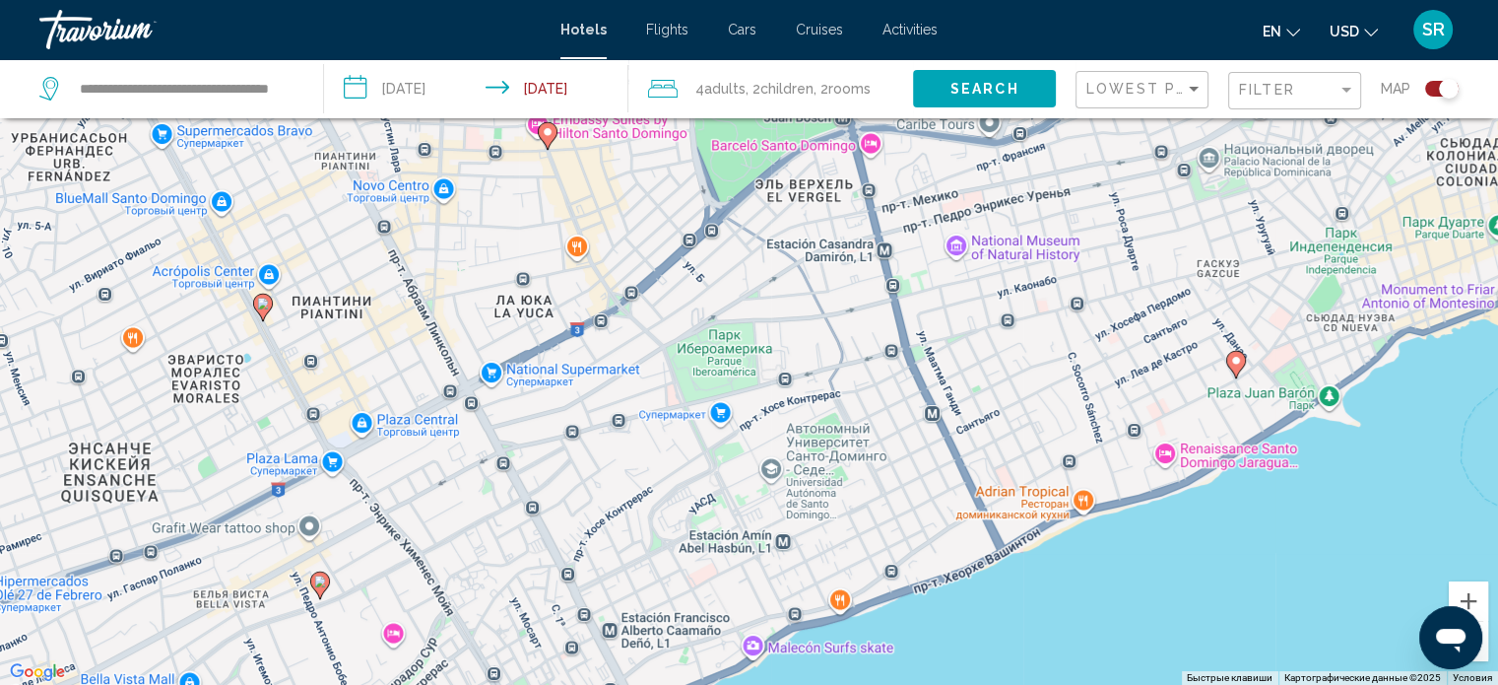
click at [1484, 650] on button "Уменьшить" at bounding box center [1468, 641] width 39 height 39
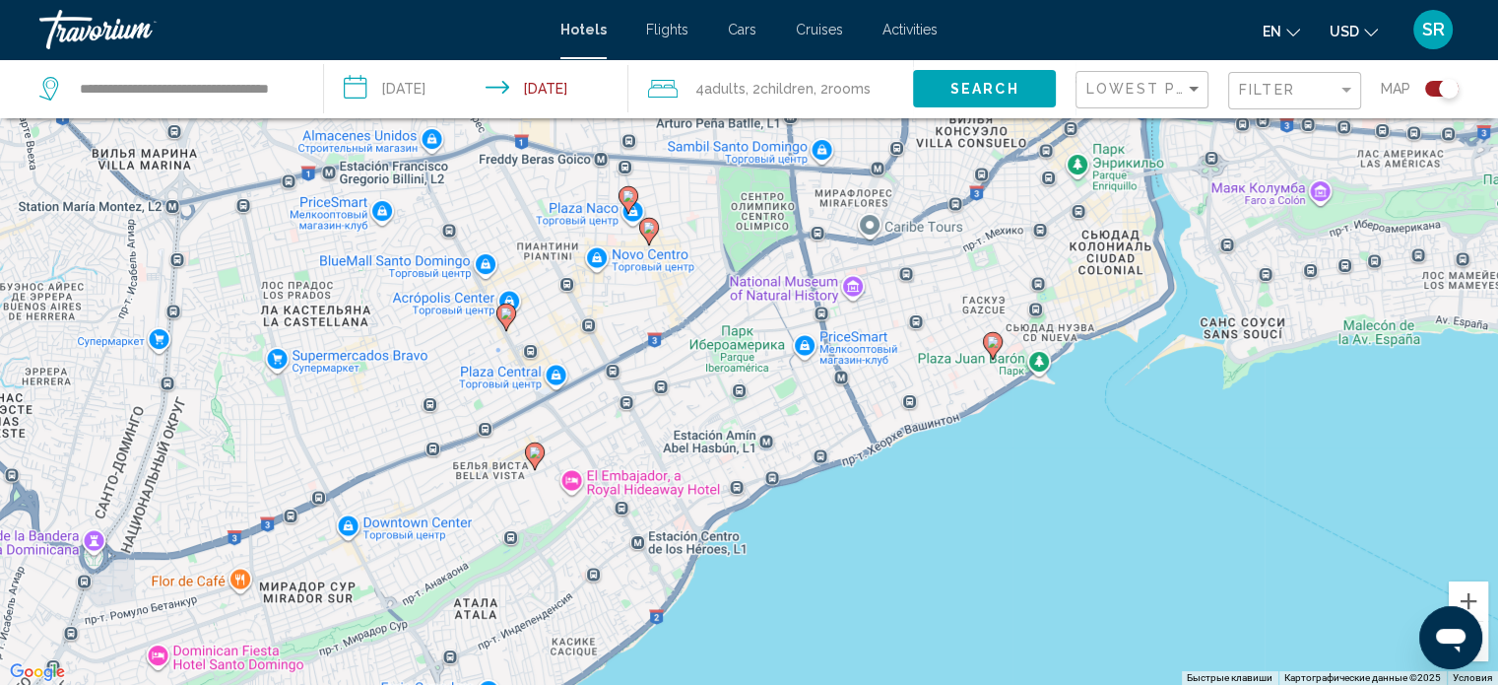
click at [1484, 650] on button "Уменьшить" at bounding box center [1468, 641] width 39 height 39
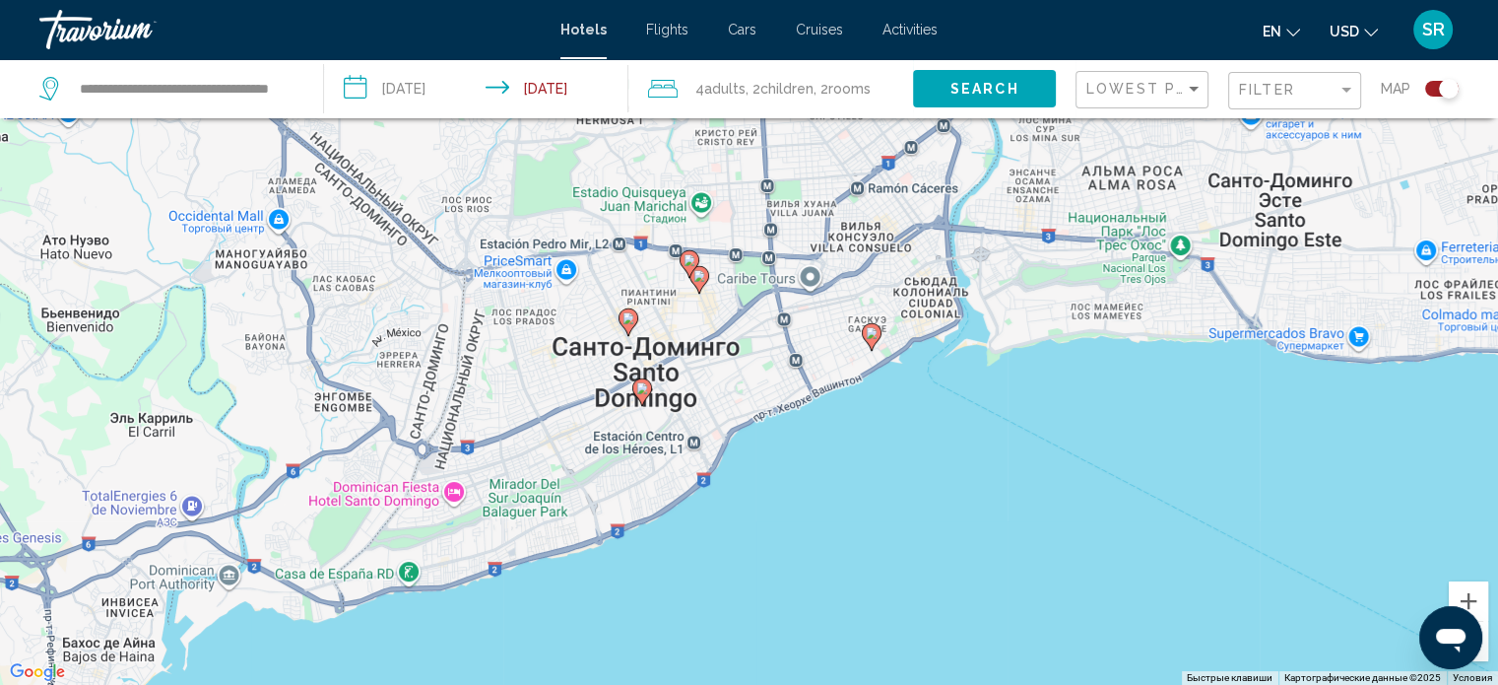
click at [1484, 650] on button "Уменьшить" at bounding box center [1468, 641] width 39 height 39
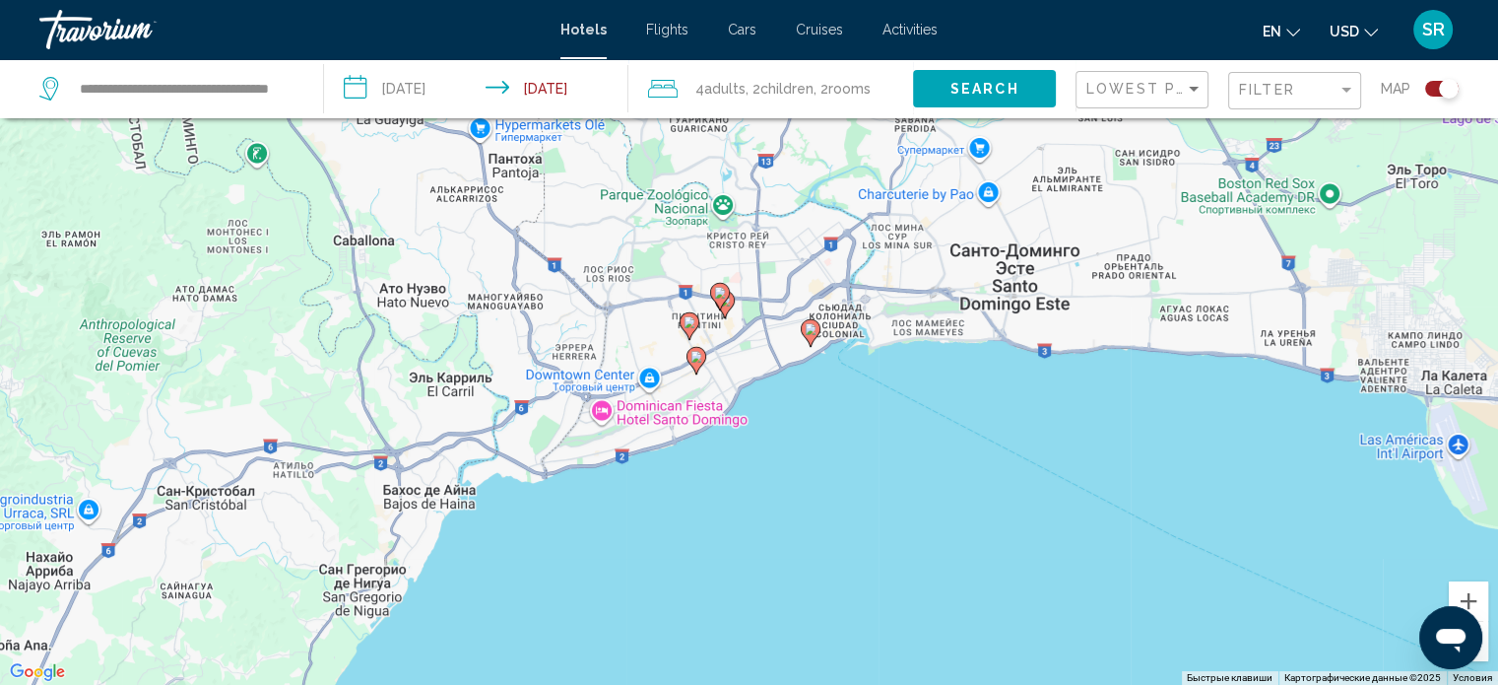
click at [1484, 650] on button "Уменьшить" at bounding box center [1468, 641] width 39 height 39
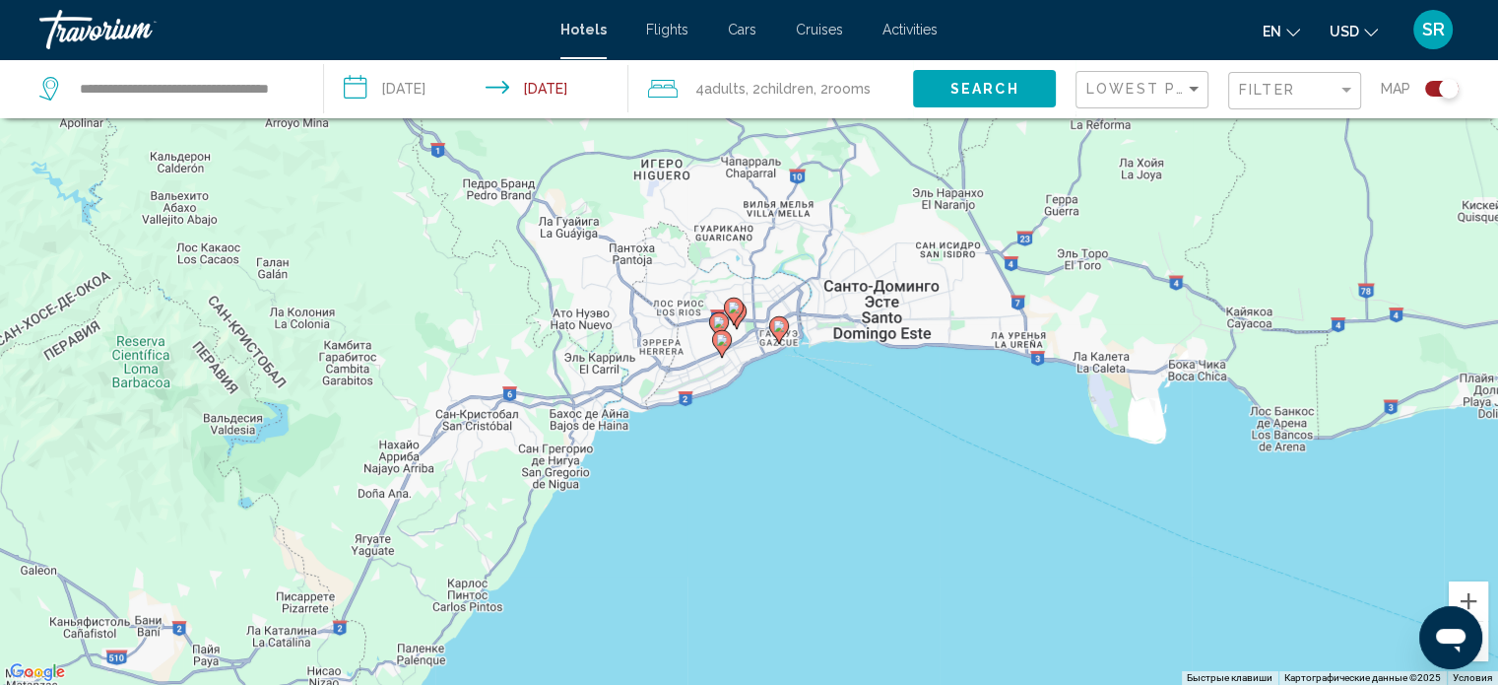
click at [1484, 650] on button "Уменьшить" at bounding box center [1468, 641] width 39 height 39
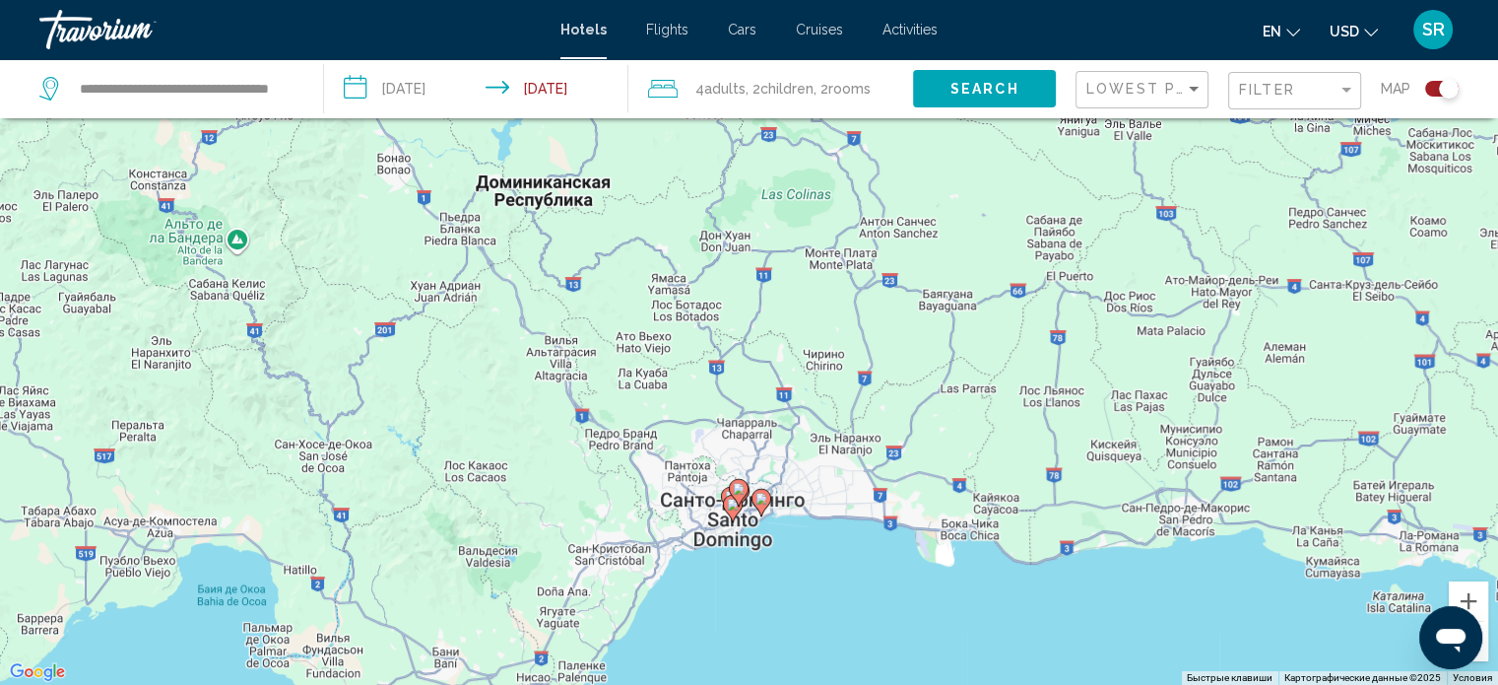
drag, startPoint x: 1115, startPoint y: 362, endPoint x: 1112, endPoint y: 554, distance: 192.1
click at [1112, 554] on div "Чтобы активировать перетаскивание с помощью клавиатуры, нажмите Alt + Ввод. Пос…" at bounding box center [749, 342] width 1498 height 685
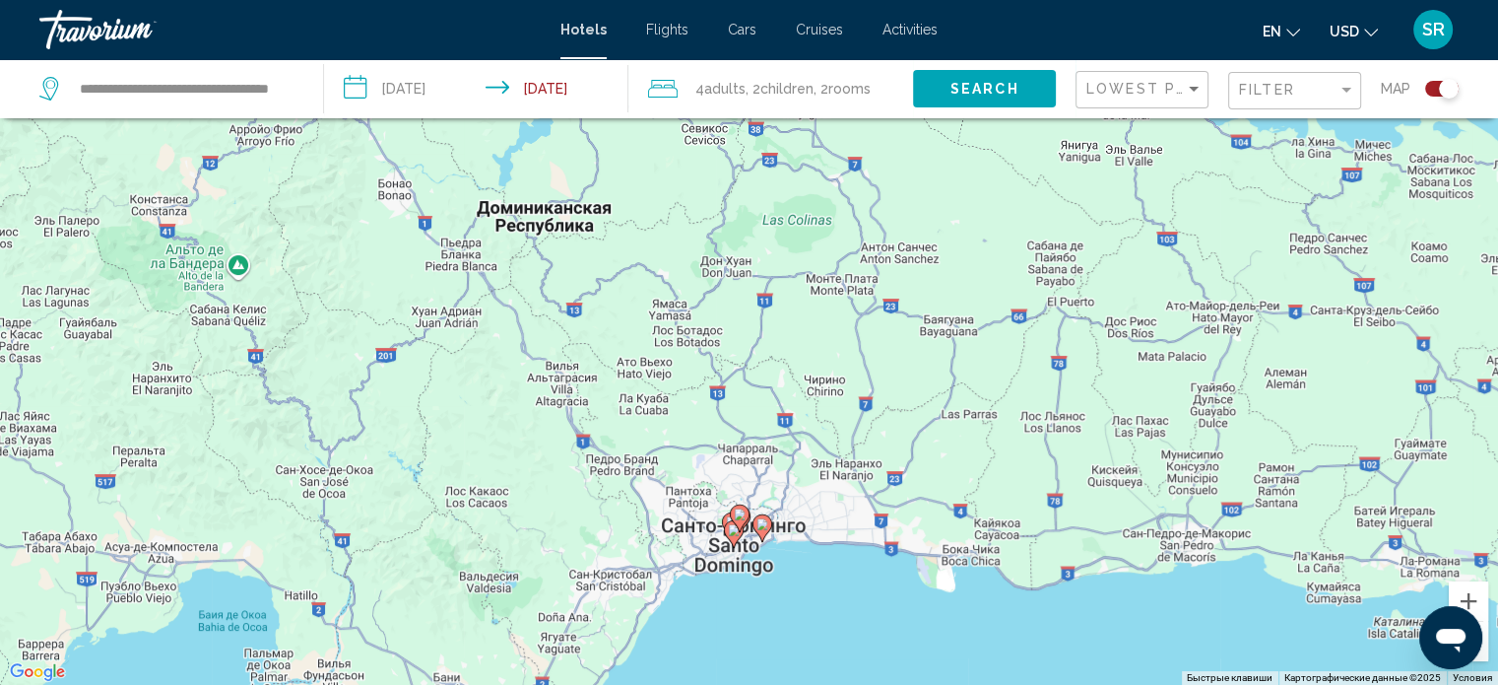
click at [1426, 90] on div "Toggle map" at bounding box center [1441, 89] width 33 height 16
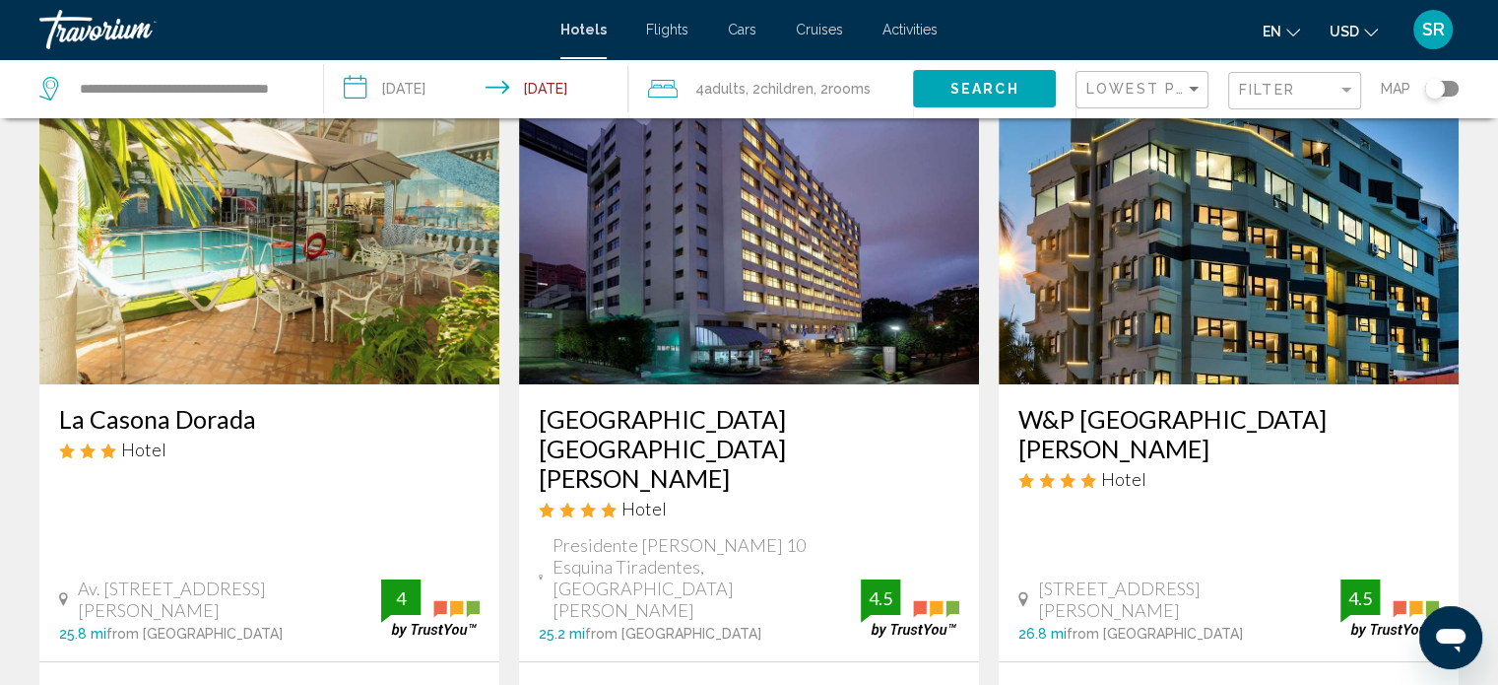
scroll to position [138, 0]
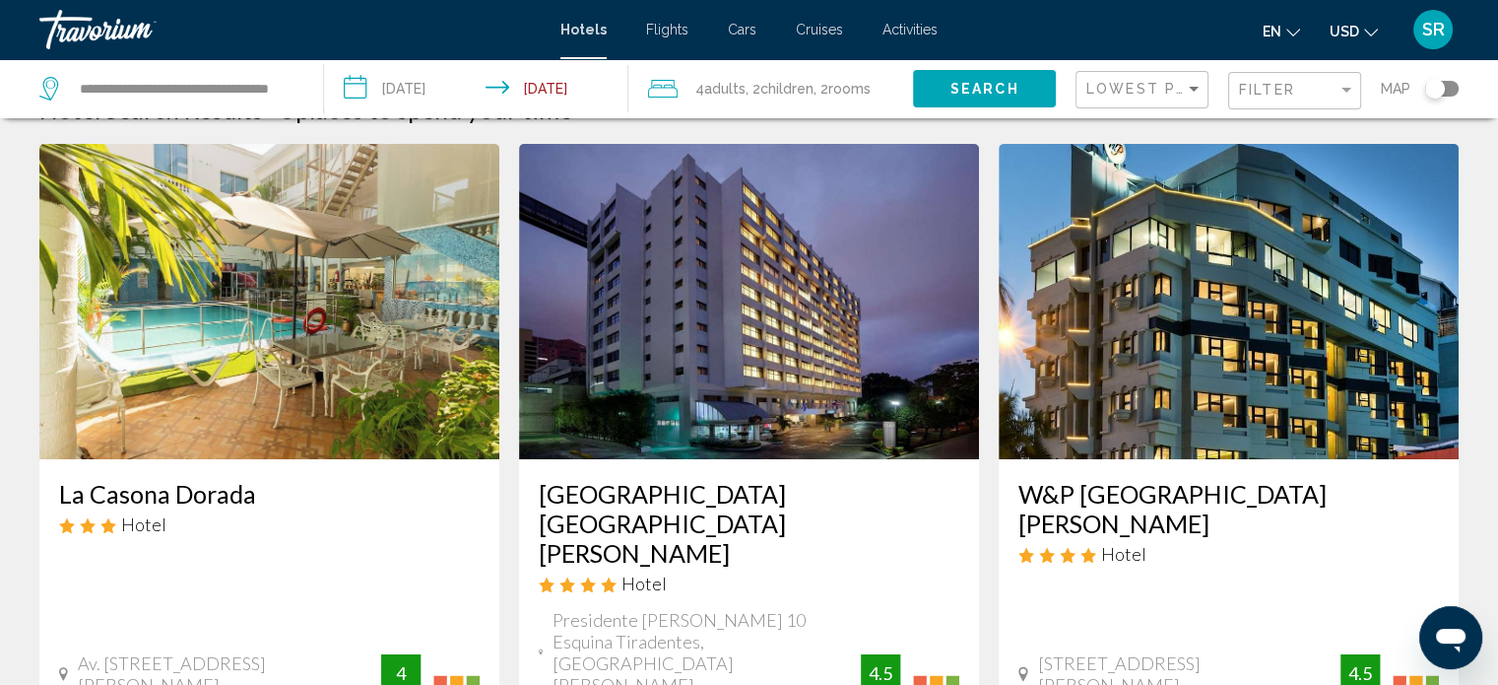
scroll to position [0, 0]
